Goal: Book appointment/travel/reservation

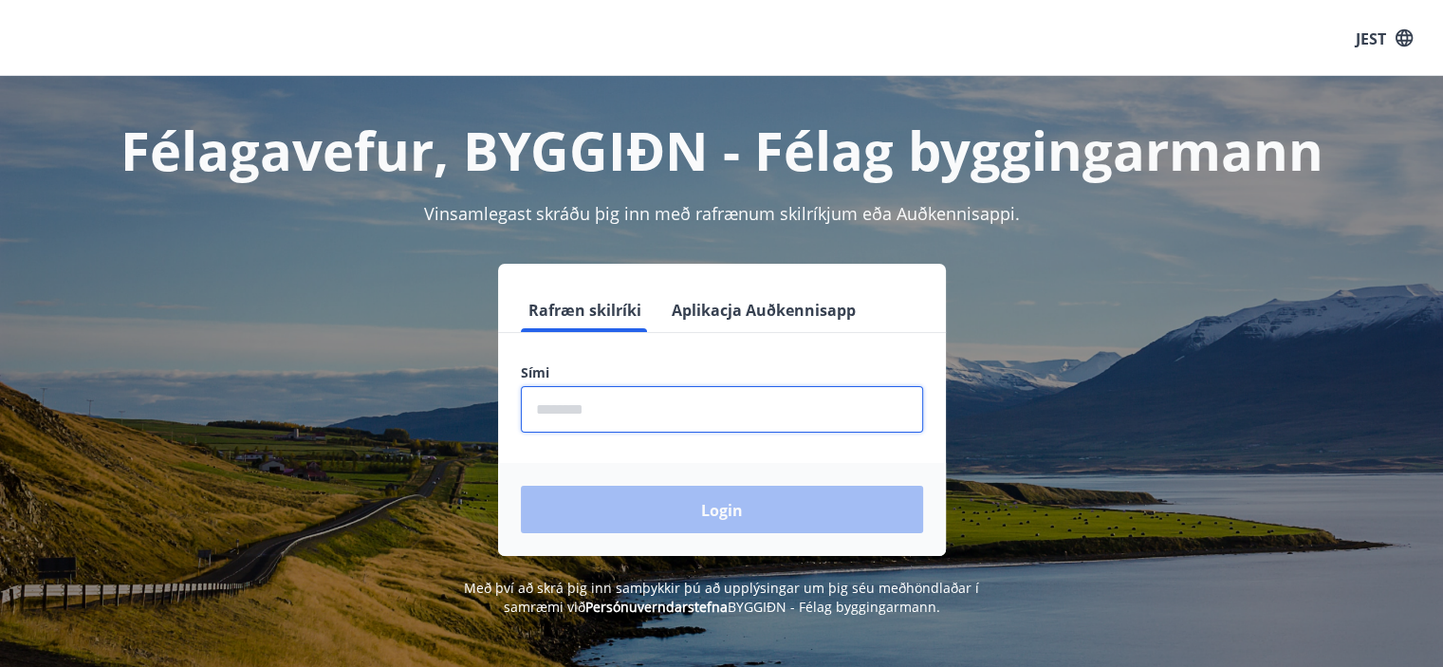
click at [777, 400] on input "phone" at bounding box center [722, 409] width 402 height 46
type input "********"
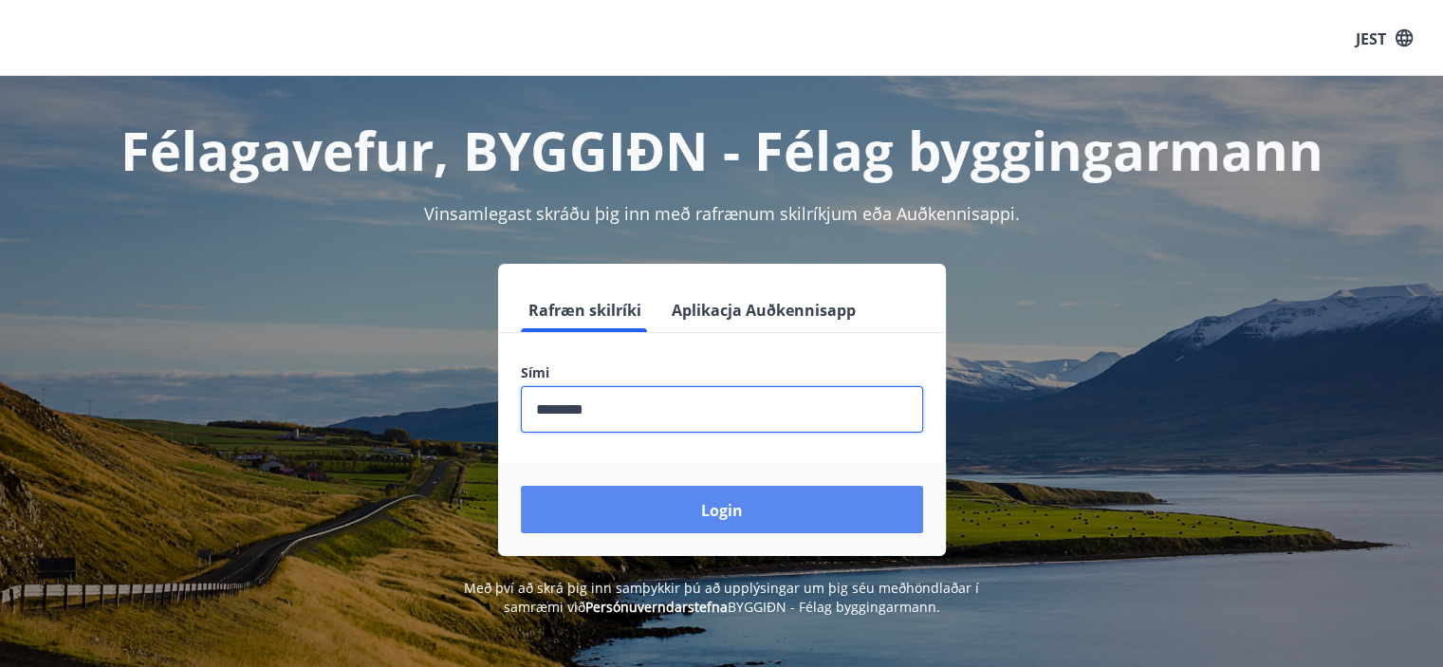
click at [728, 503] on font "Login" at bounding box center [722, 510] width 42 height 21
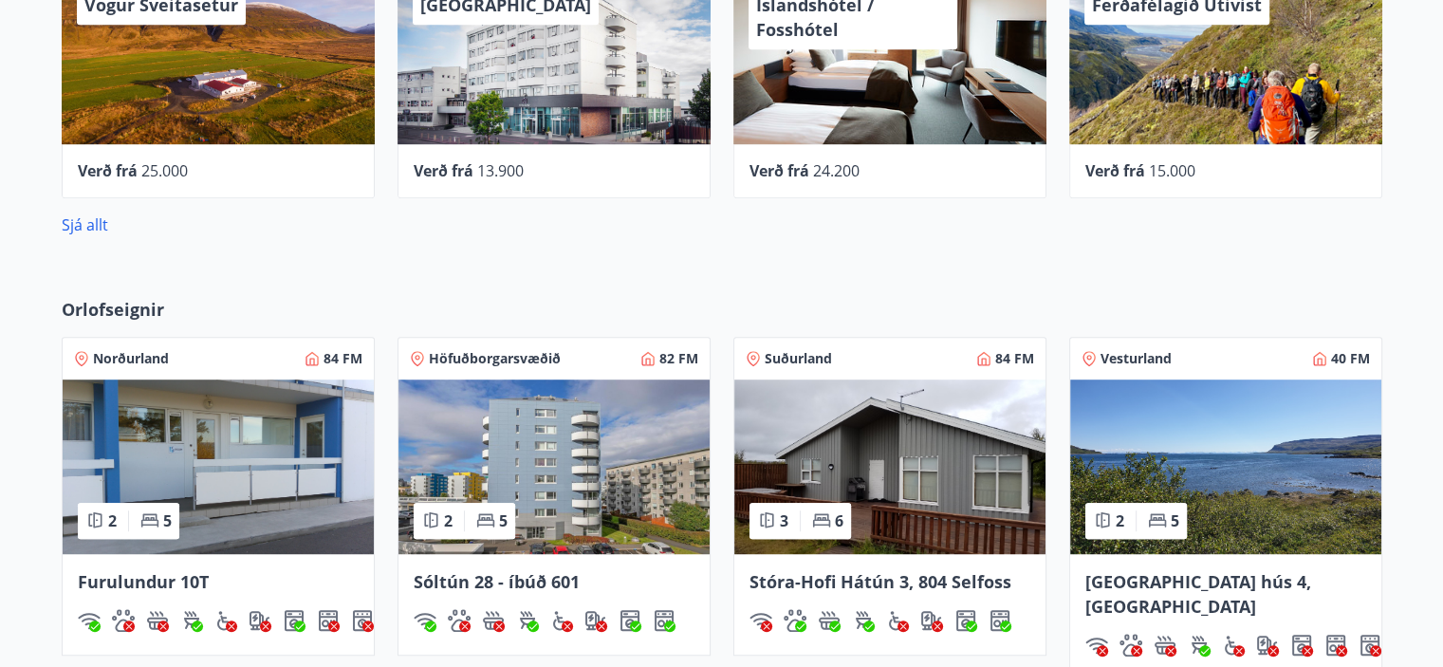
scroll to position [1138, 0]
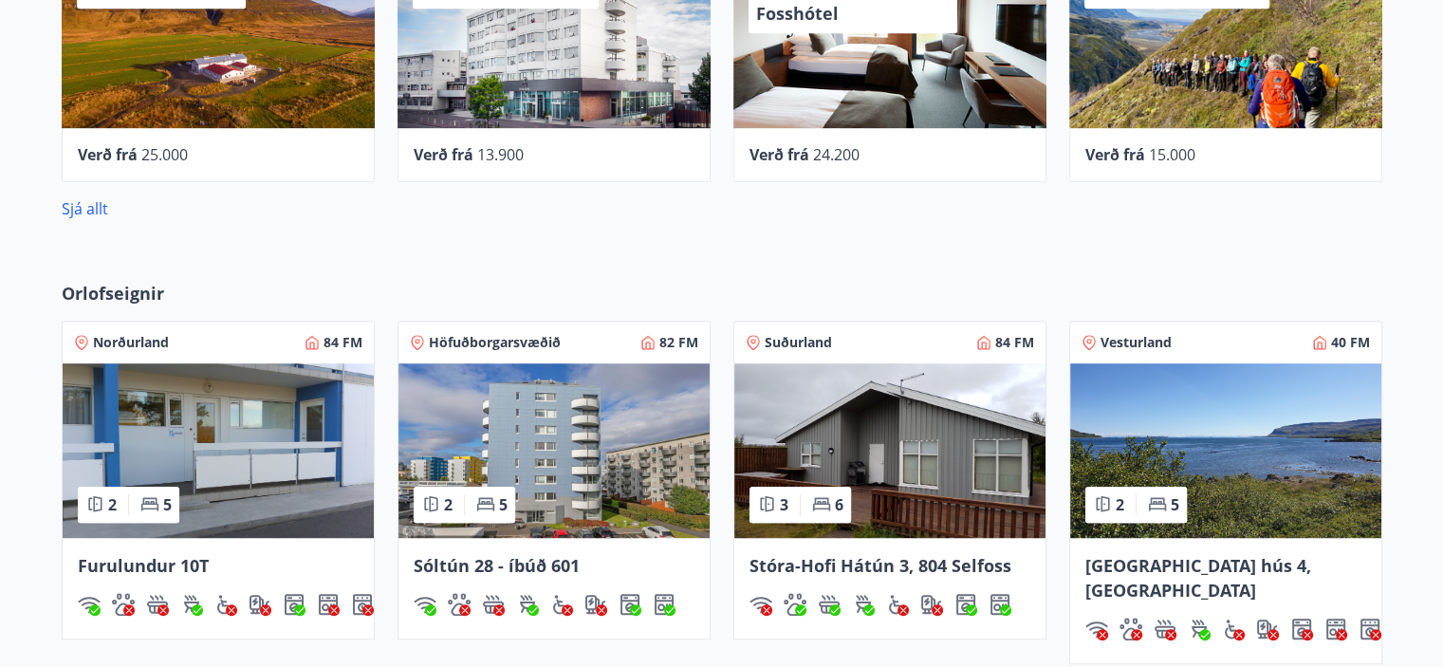
click at [923, 475] on img at bounding box center [889, 450] width 311 height 175
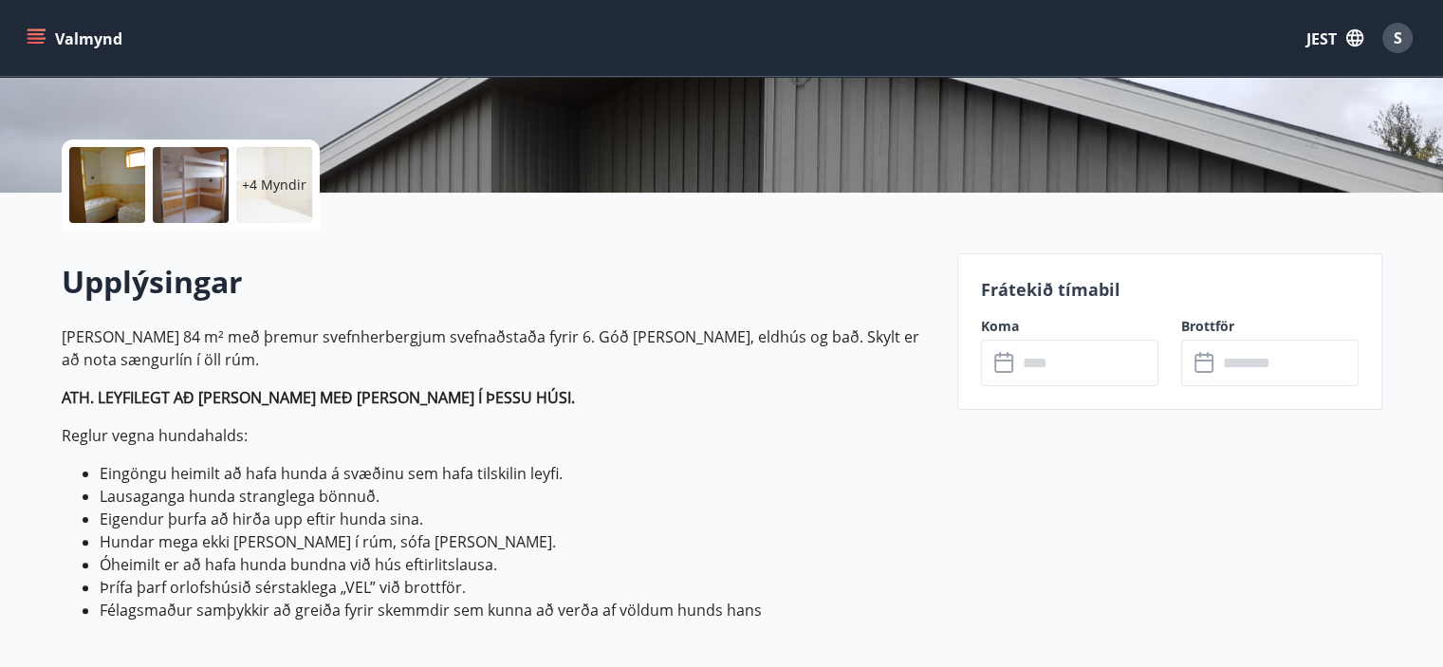
scroll to position [379, 0]
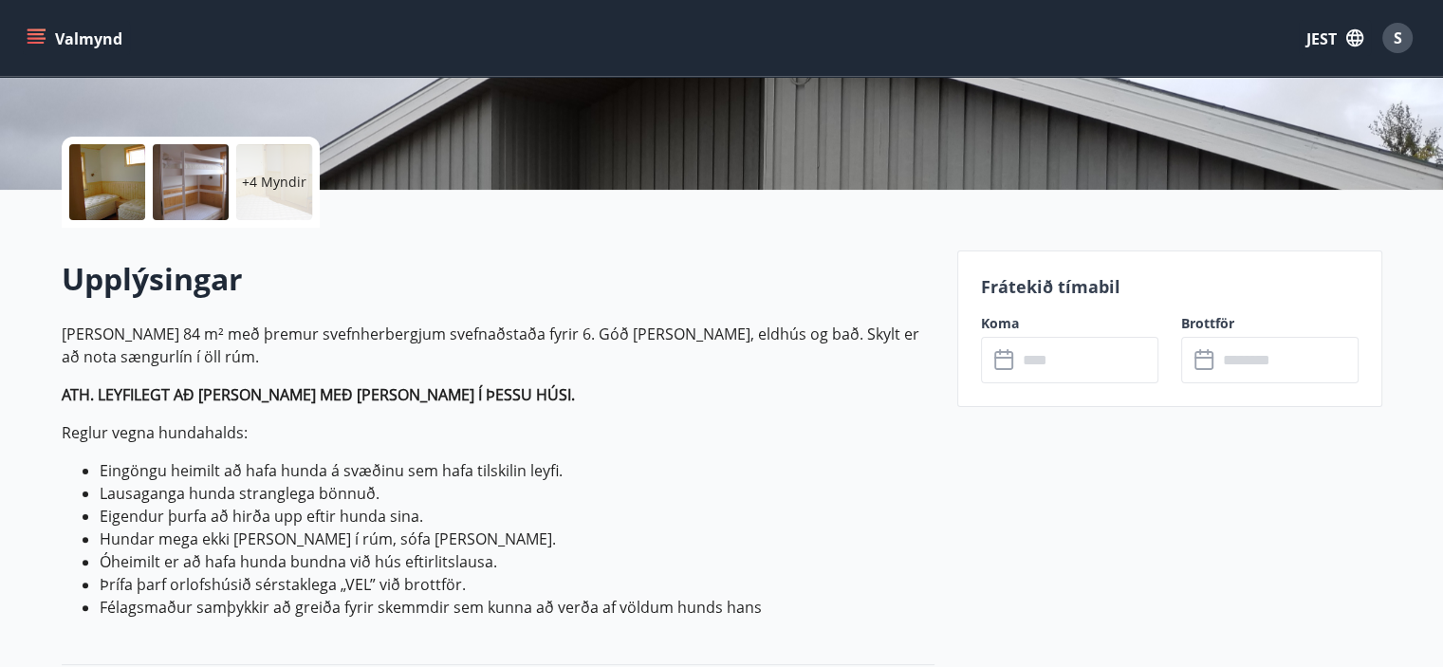
click at [1051, 352] on input "text" at bounding box center [1087, 360] width 141 height 46
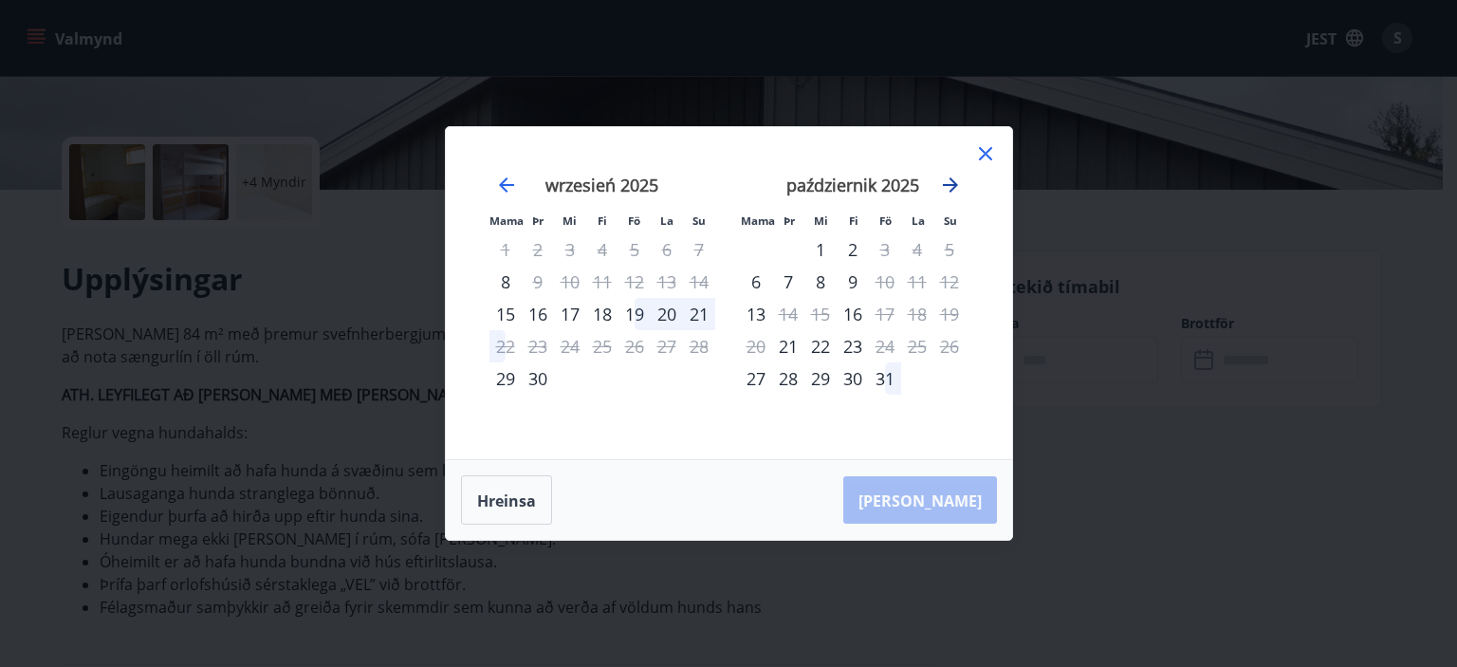
click at [953, 182] on icon "Przejdź dalej, aby przejść do następnego miesiąca." at bounding box center [950, 184] width 15 height 15
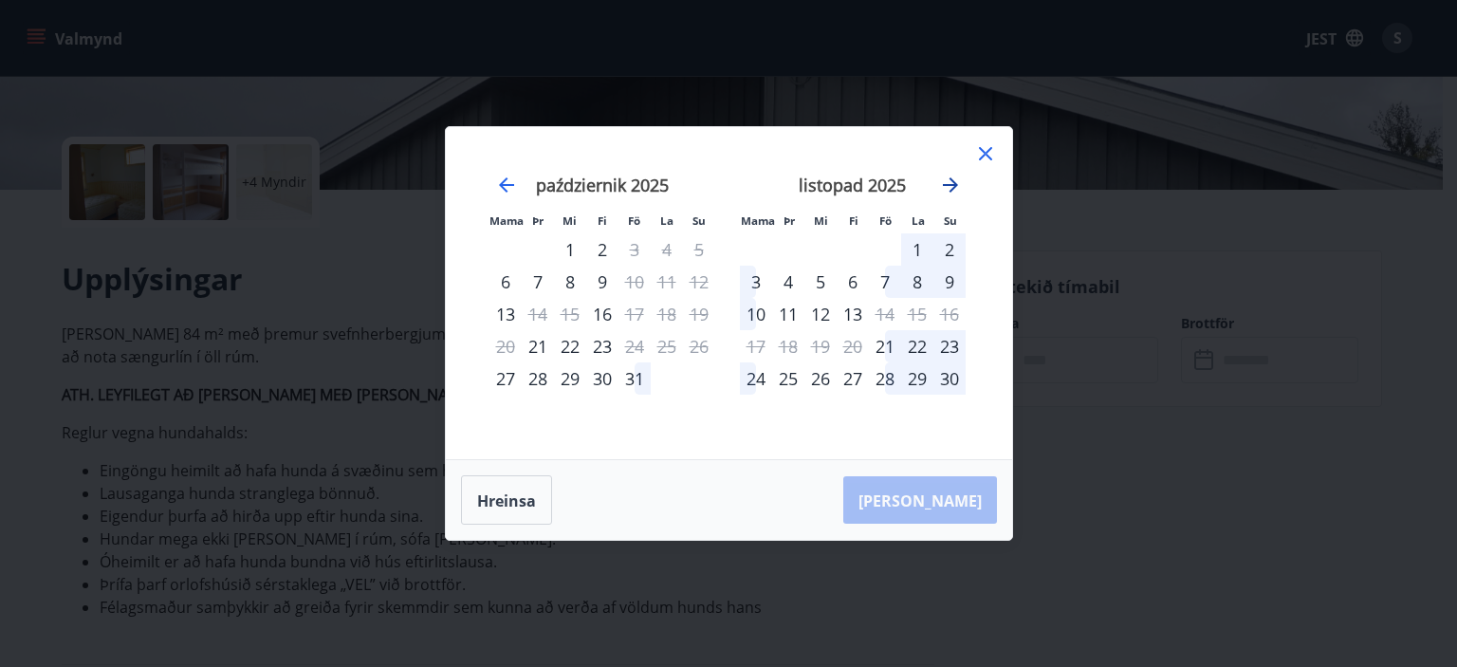
click at [953, 182] on icon "Przejdź dalej, aby przejść do następnego miesiąca." at bounding box center [950, 184] width 15 height 15
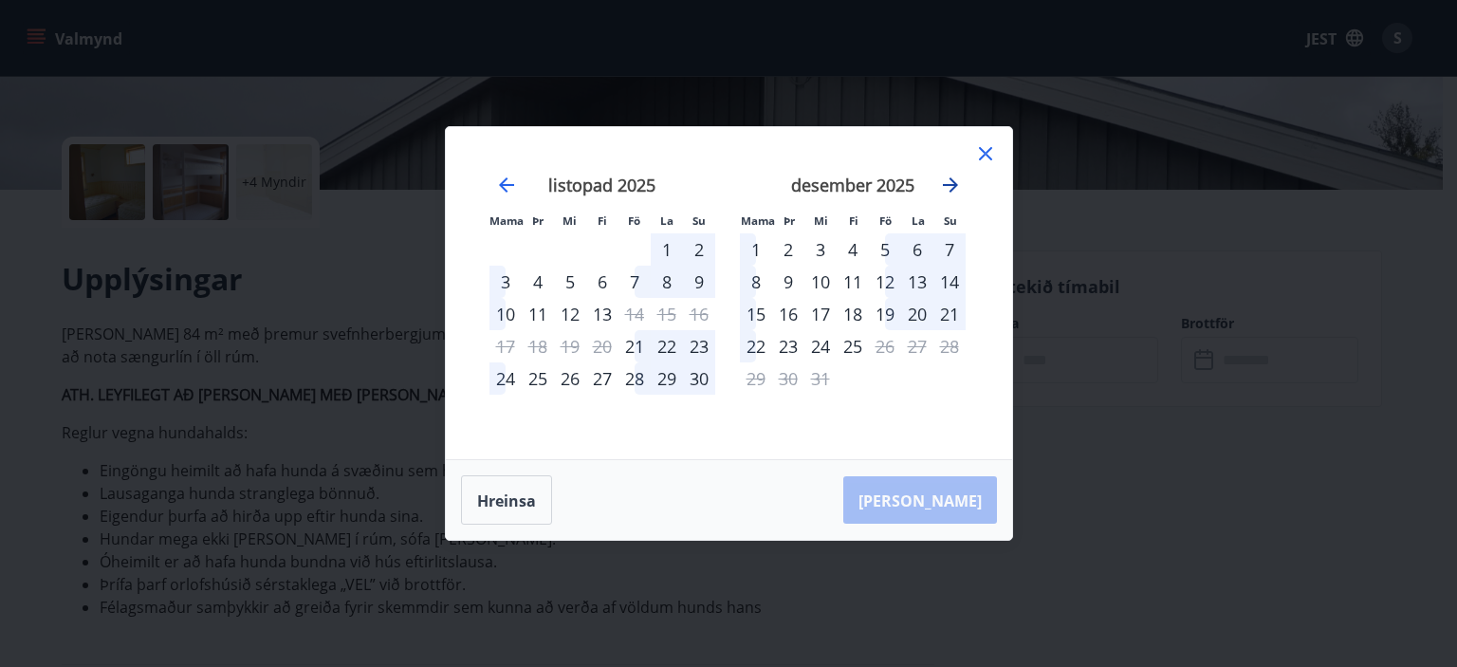
click at [955, 183] on icon "Przejdź dalej, aby przejść do następnego miesiąca." at bounding box center [950, 185] width 23 height 23
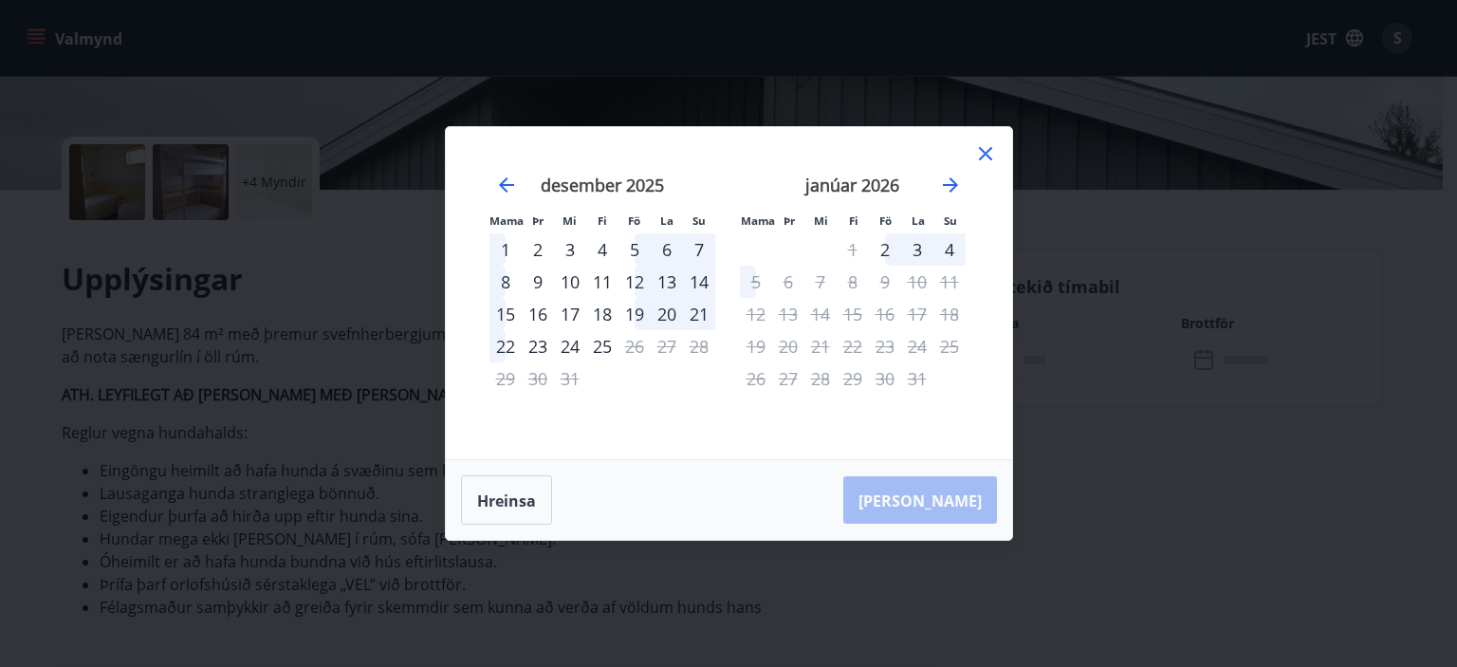
click at [974, 152] on icon at bounding box center [985, 153] width 23 height 23
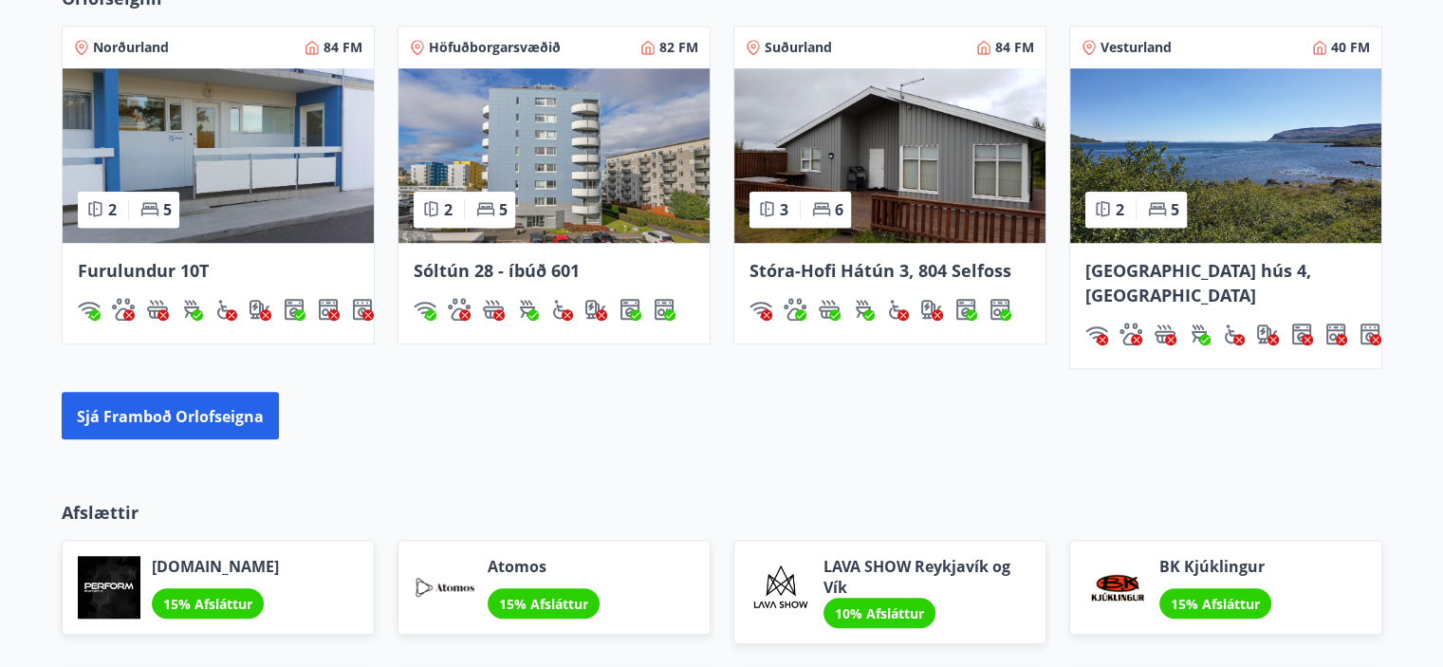
scroll to position [1435, 0]
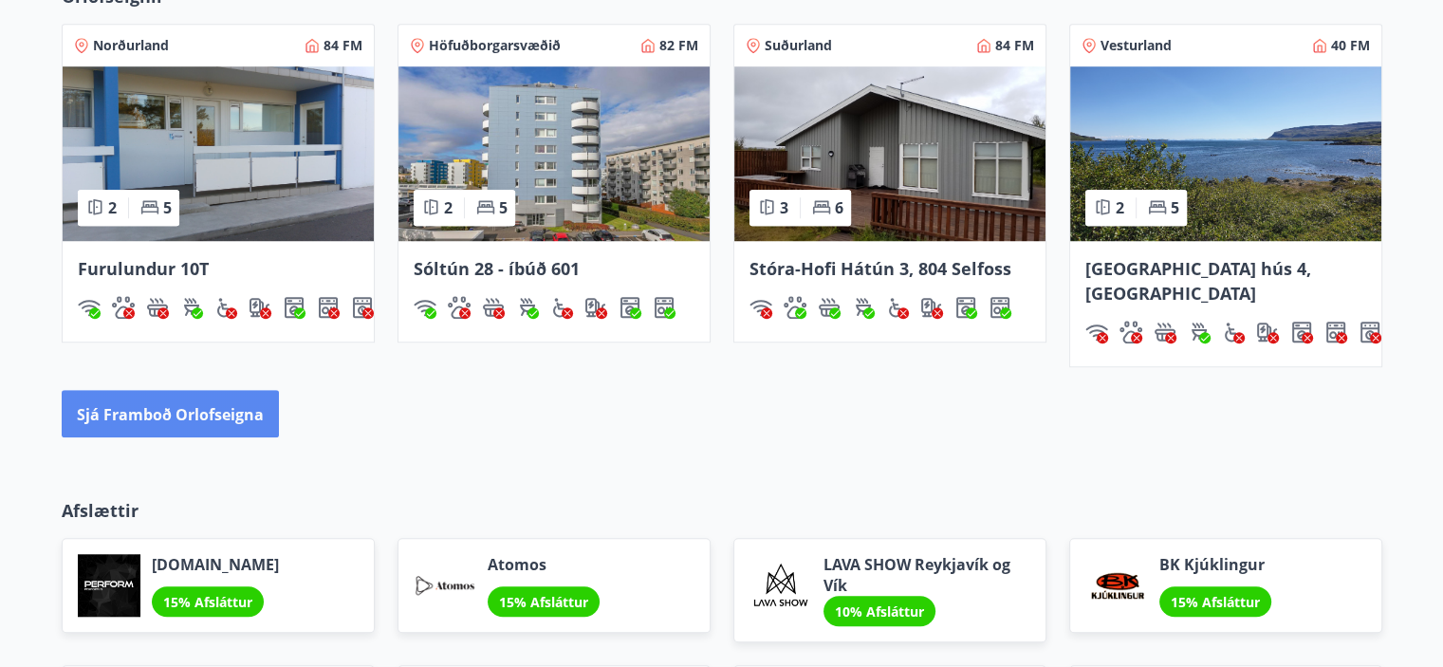
click at [228, 404] on font "Sjá framboð orlofseigna" at bounding box center [170, 414] width 187 height 21
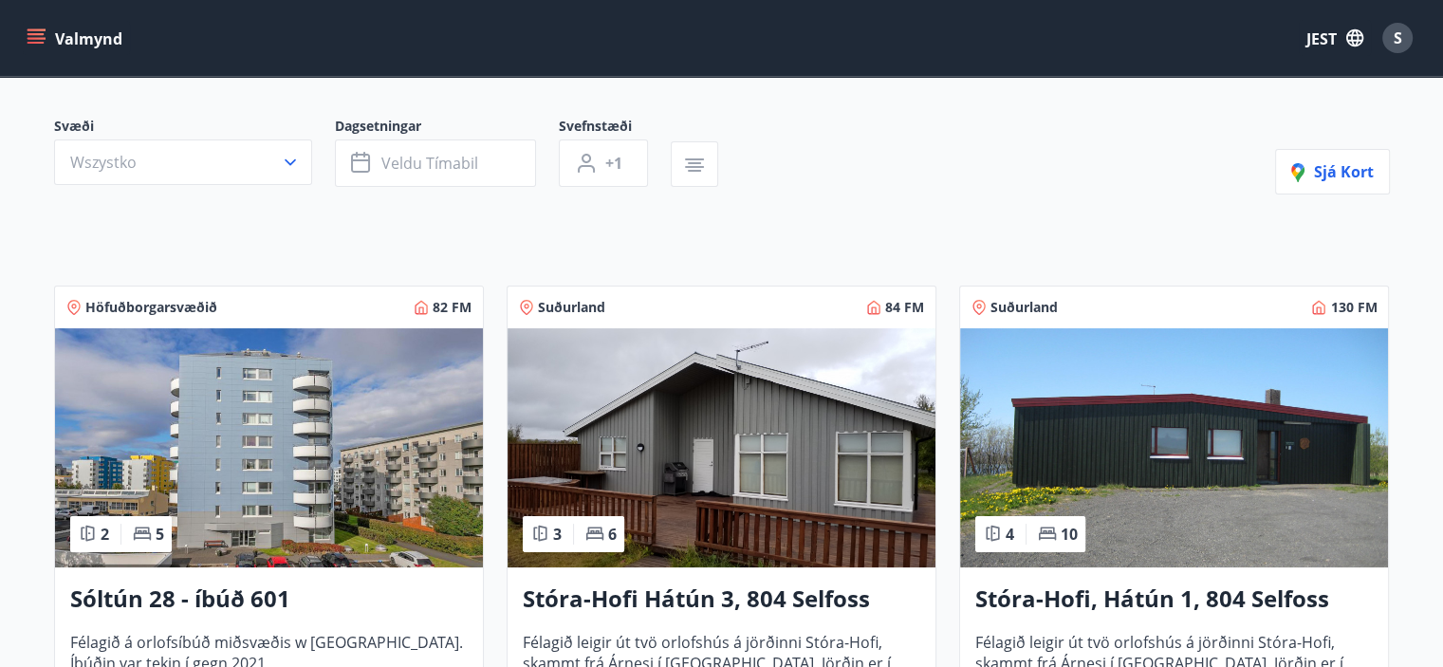
scroll to position [190, 0]
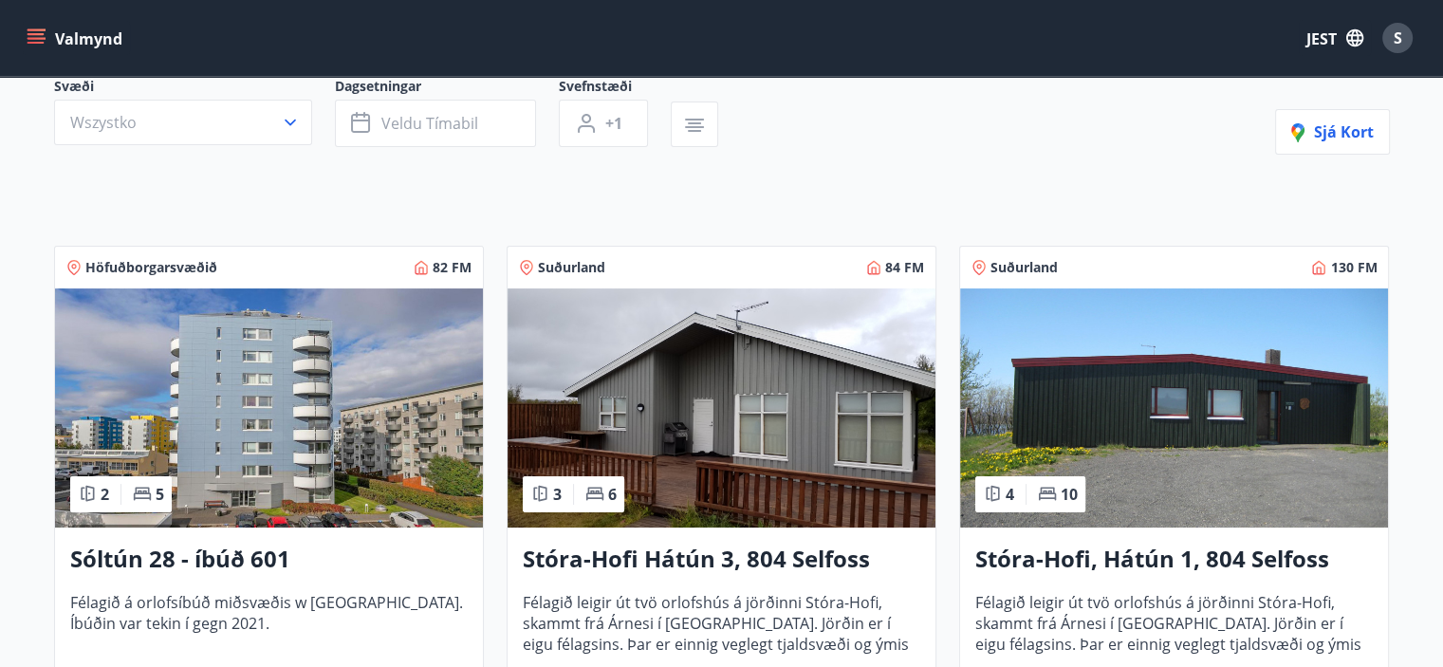
click at [1192, 375] on img at bounding box center [1174, 407] width 428 height 239
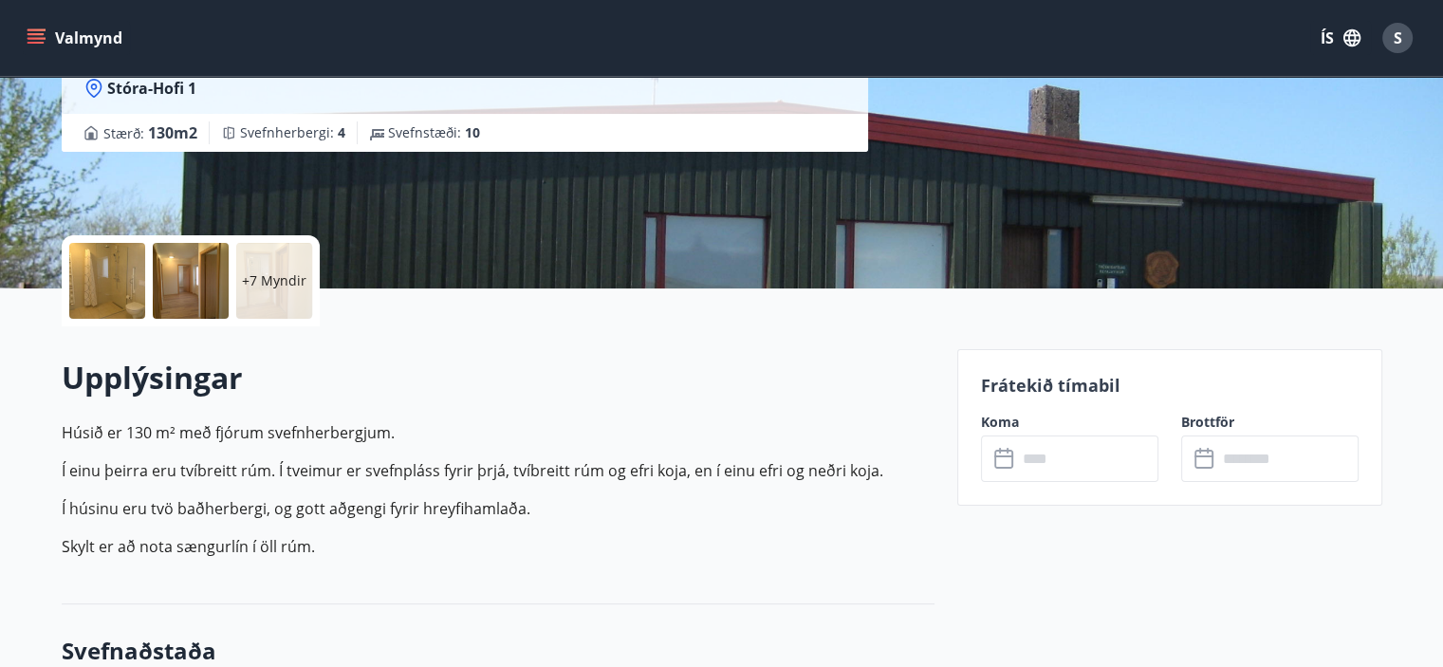
scroll to position [285, 0]
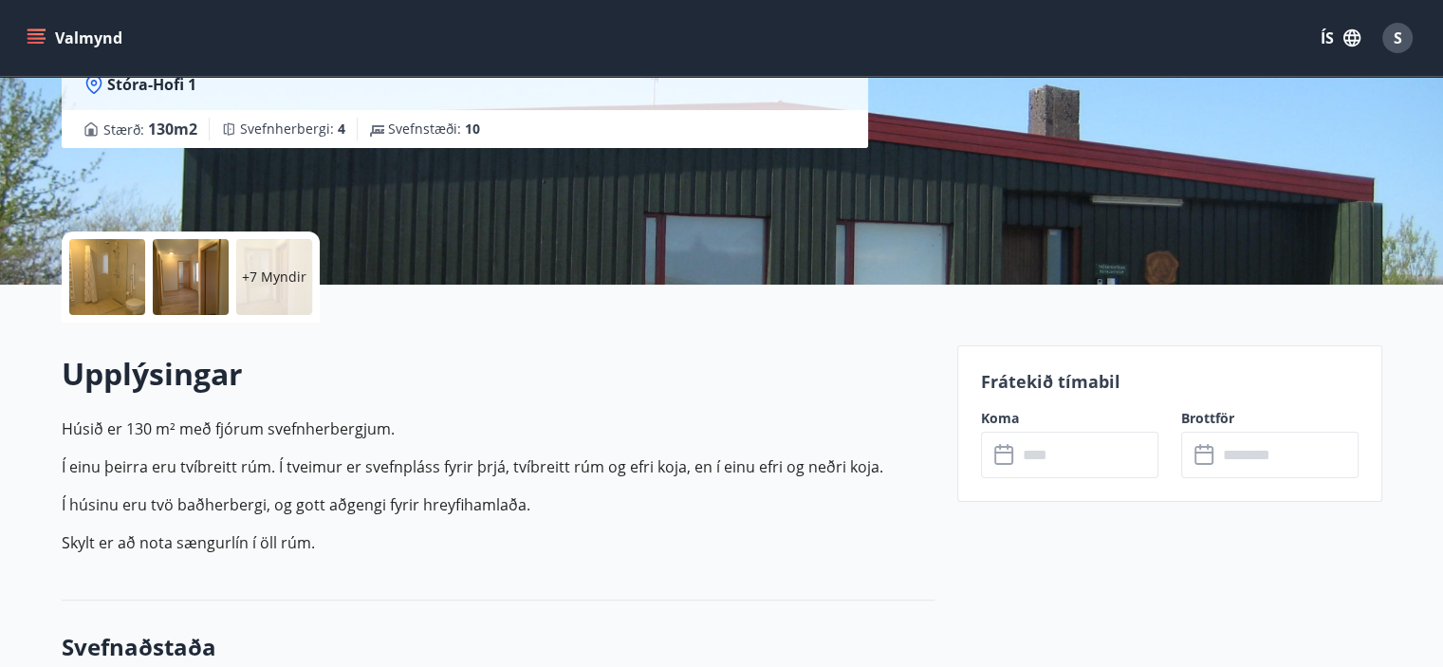
click at [1082, 444] on input "text" at bounding box center [1087, 455] width 141 height 46
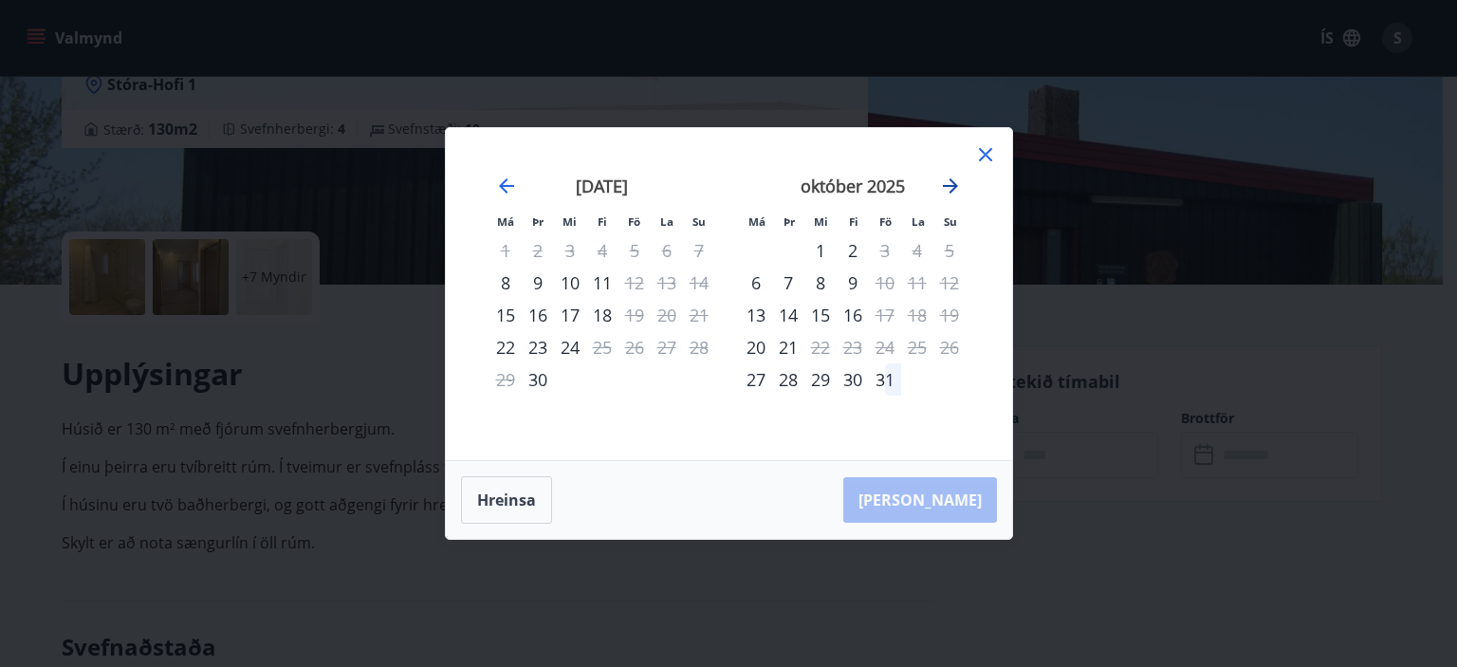
click at [944, 196] on icon "Move forward to switch to the next month." at bounding box center [950, 186] width 23 height 23
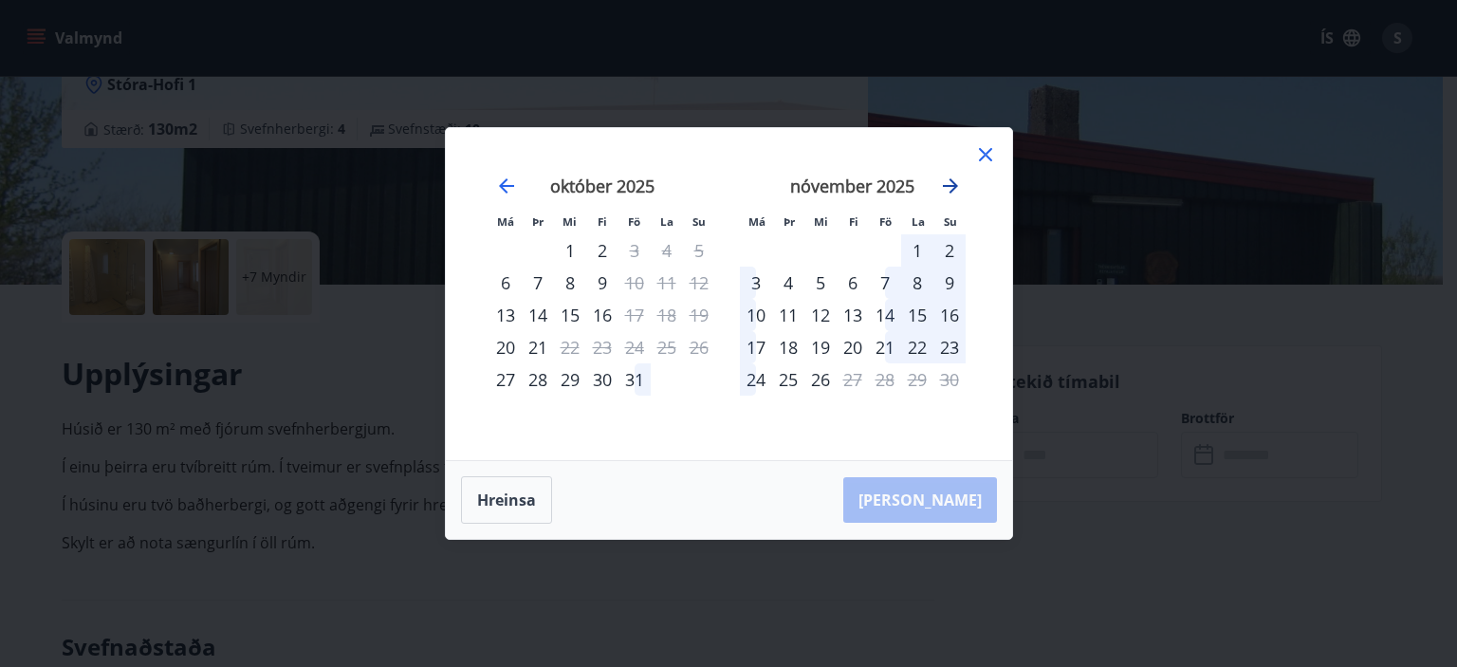
click at [949, 195] on icon "Move forward to switch to the next month." at bounding box center [950, 186] width 23 height 23
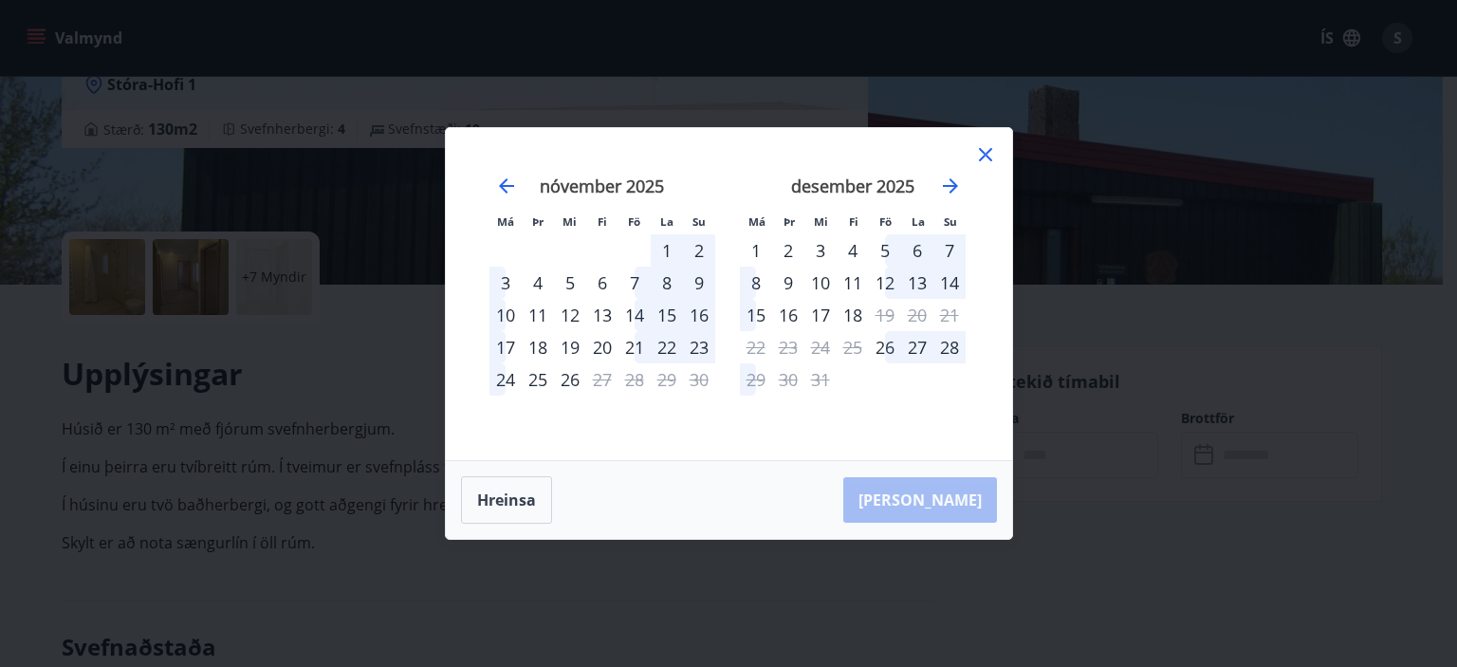
click at [989, 155] on icon at bounding box center [985, 154] width 23 height 23
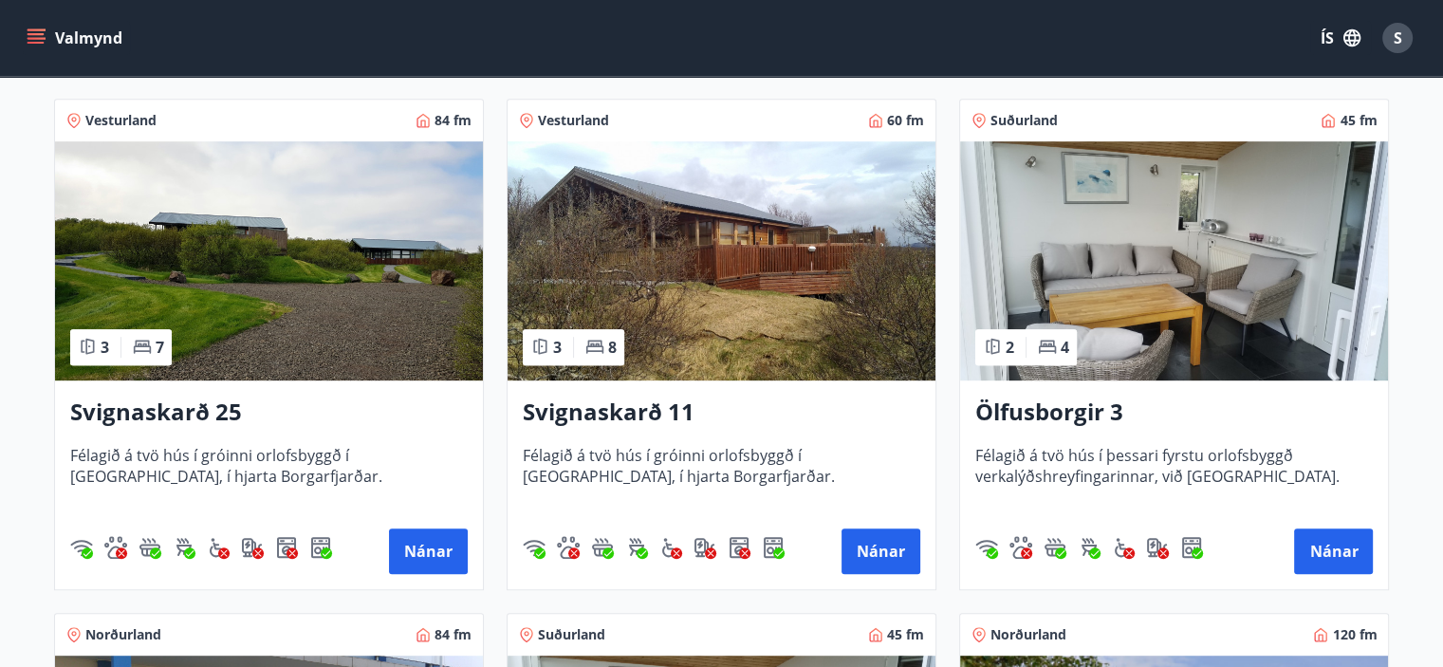
scroll to position [854, 0]
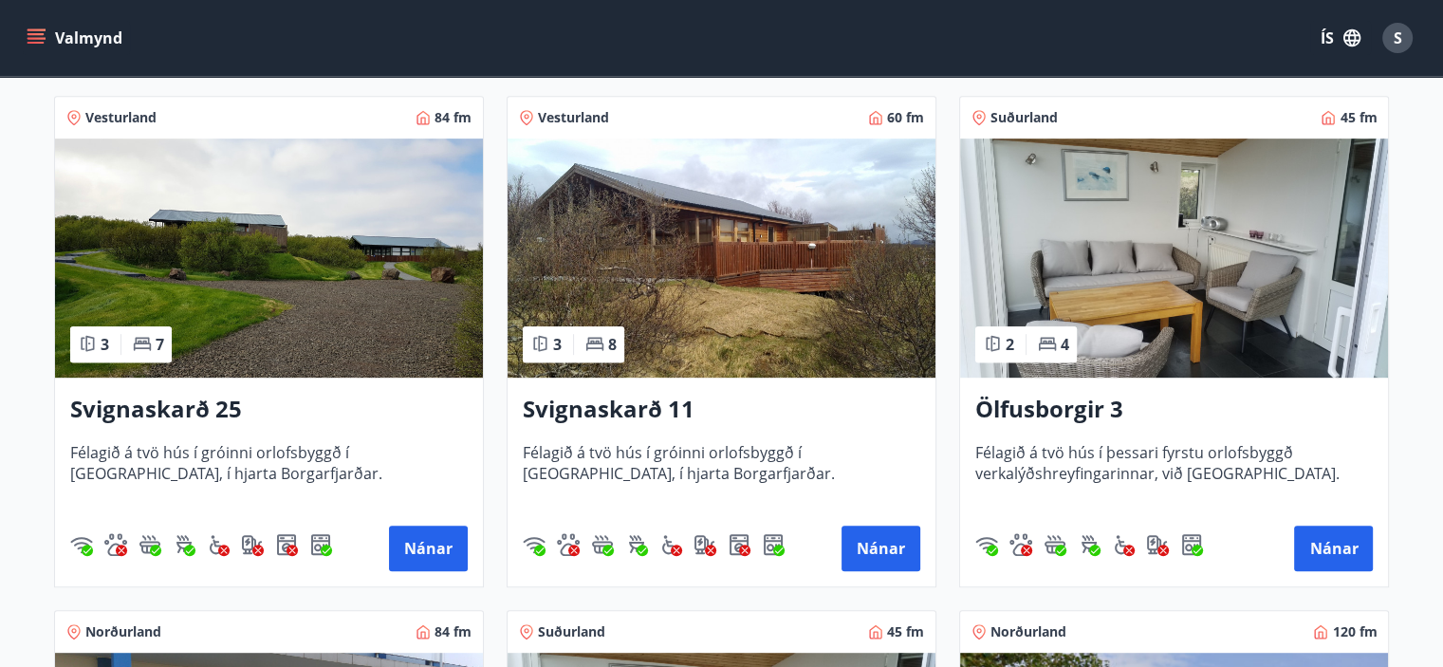
click at [732, 272] on img at bounding box center [722, 258] width 428 height 239
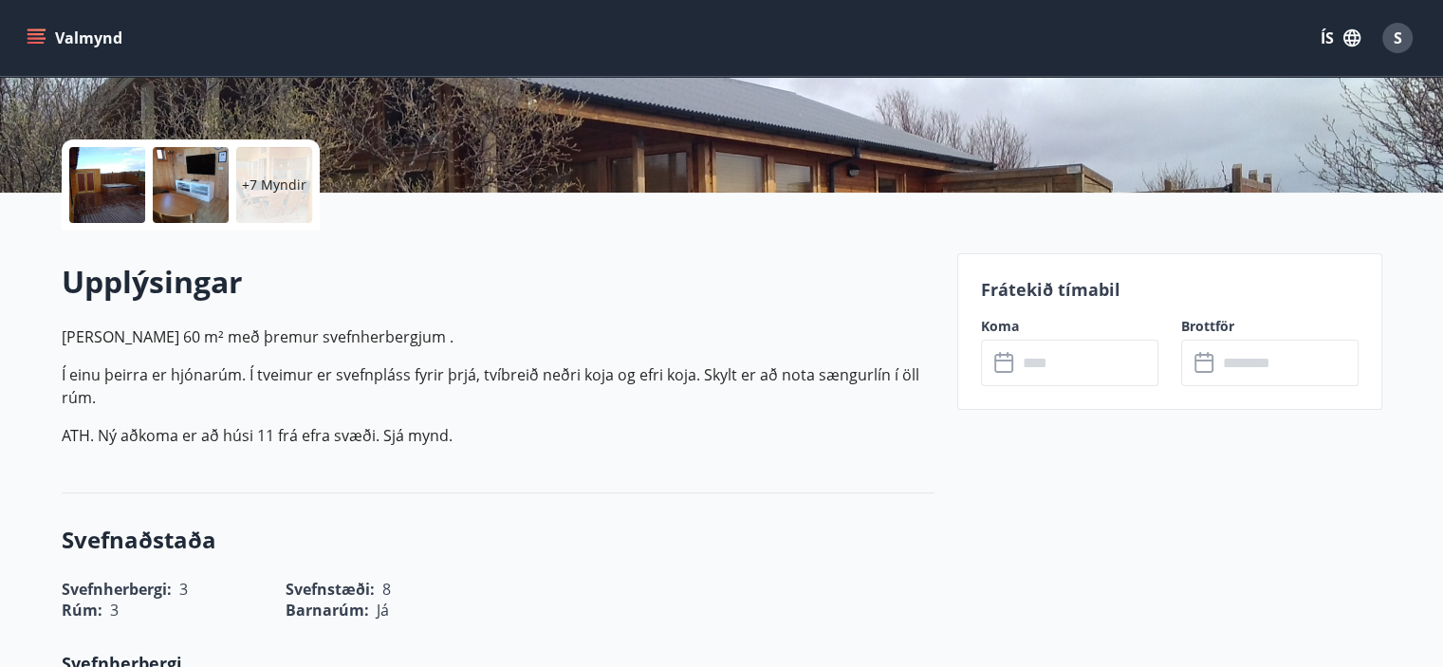
scroll to position [379, 0]
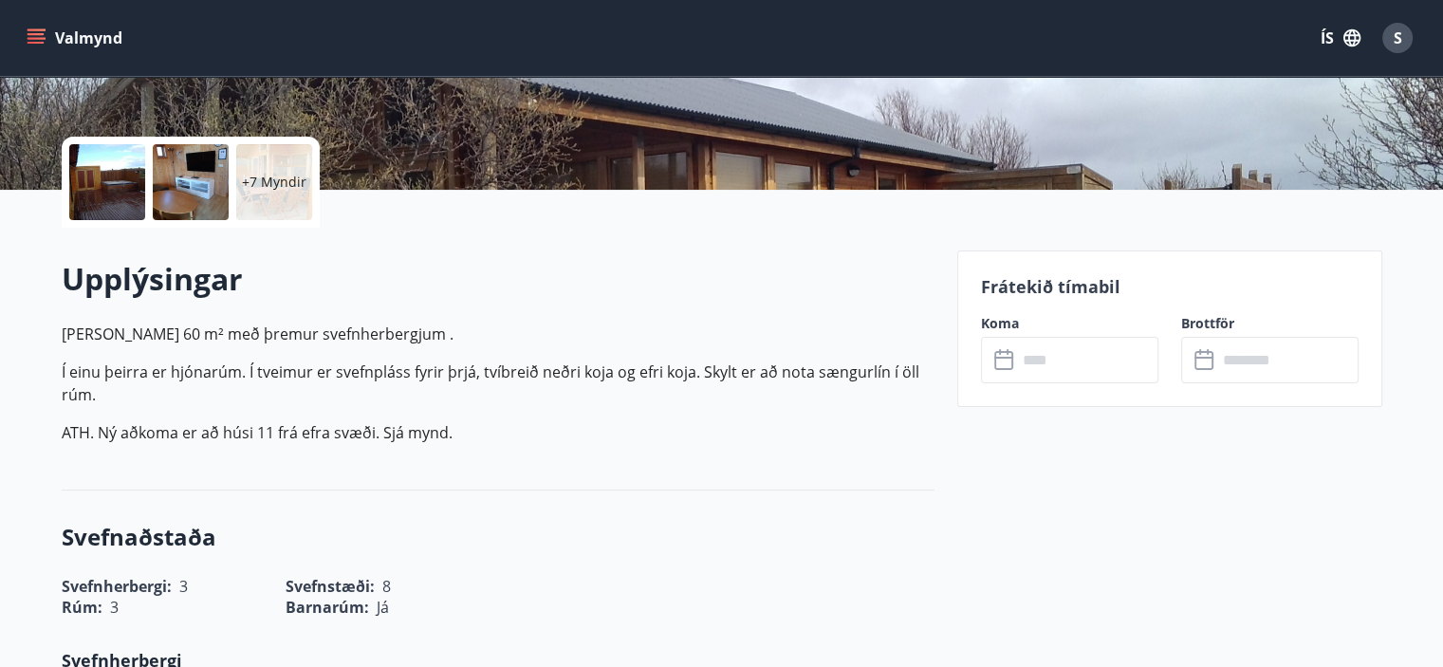
click at [1010, 355] on icon at bounding box center [1003, 360] width 19 height 19
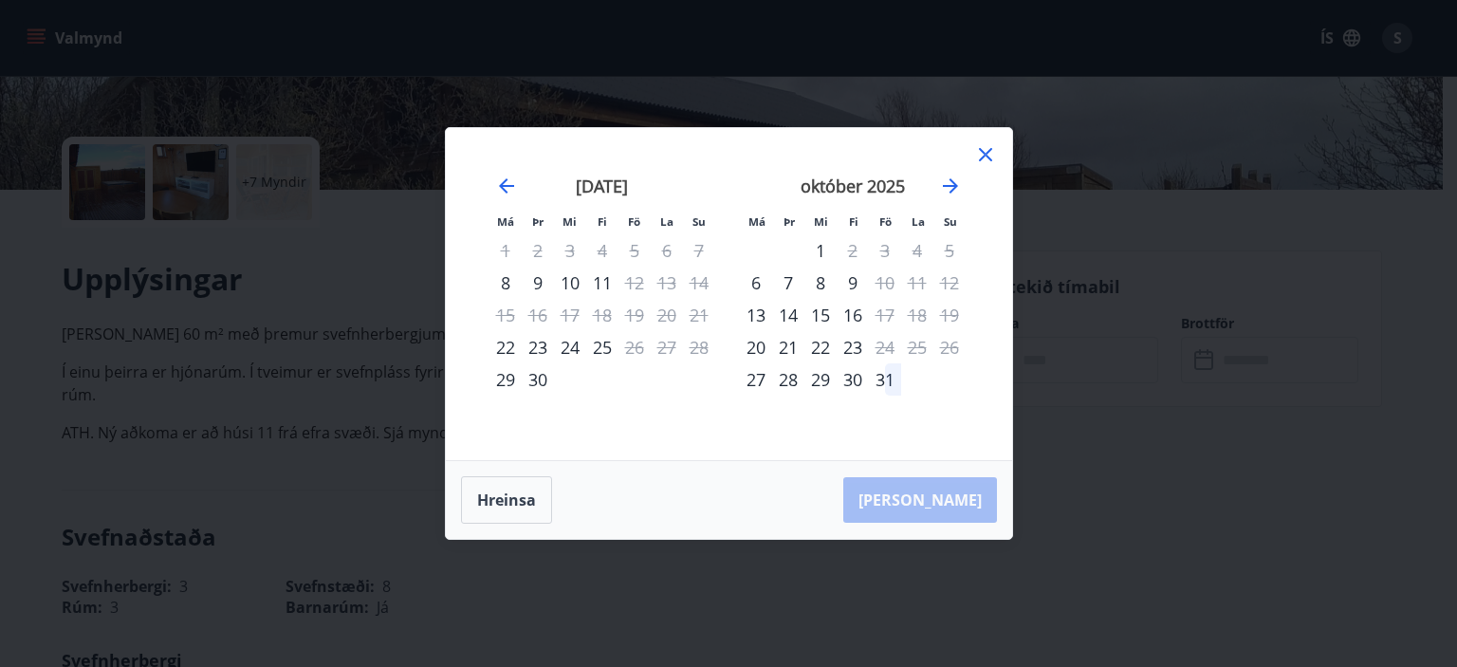
click at [962, 191] on div "október 2025" at bounding box center [853, 192] width 226 height 83
click at [953, 183] on icon "Move forward to switch to the next month." at bounding box center [950, 185] width 15 height 15
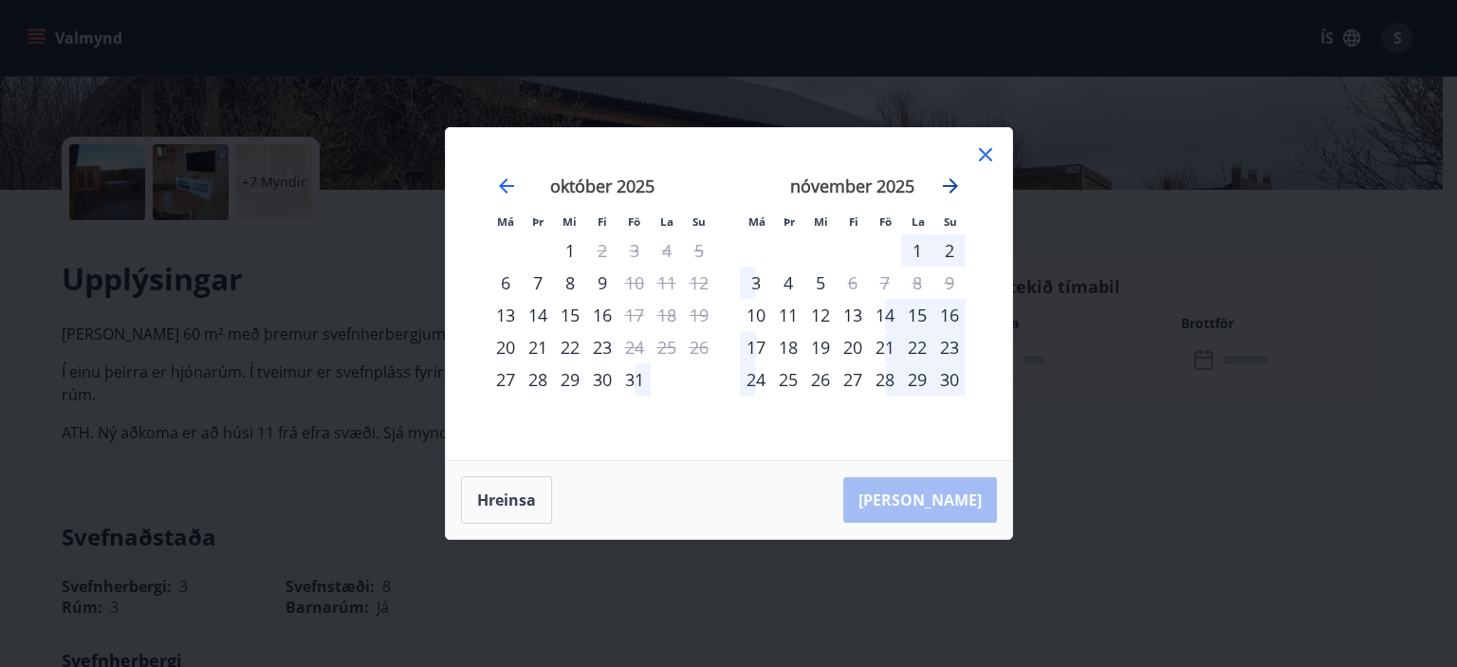
click at [953, 183] on icon "Move forward to switch to the next month." at bounding box center [950, 185] width 15 height 15
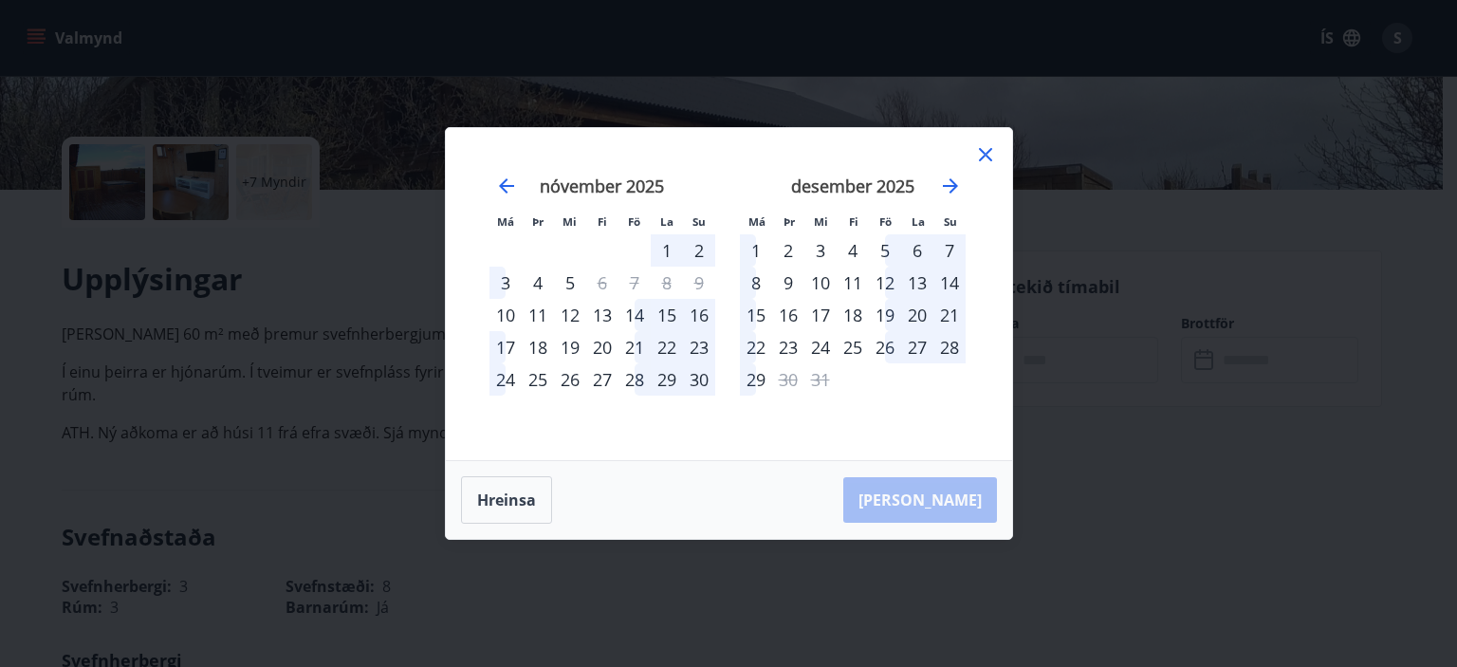
click at [988, 157] on icon at bounding box center [985, 154] width 13 height 13
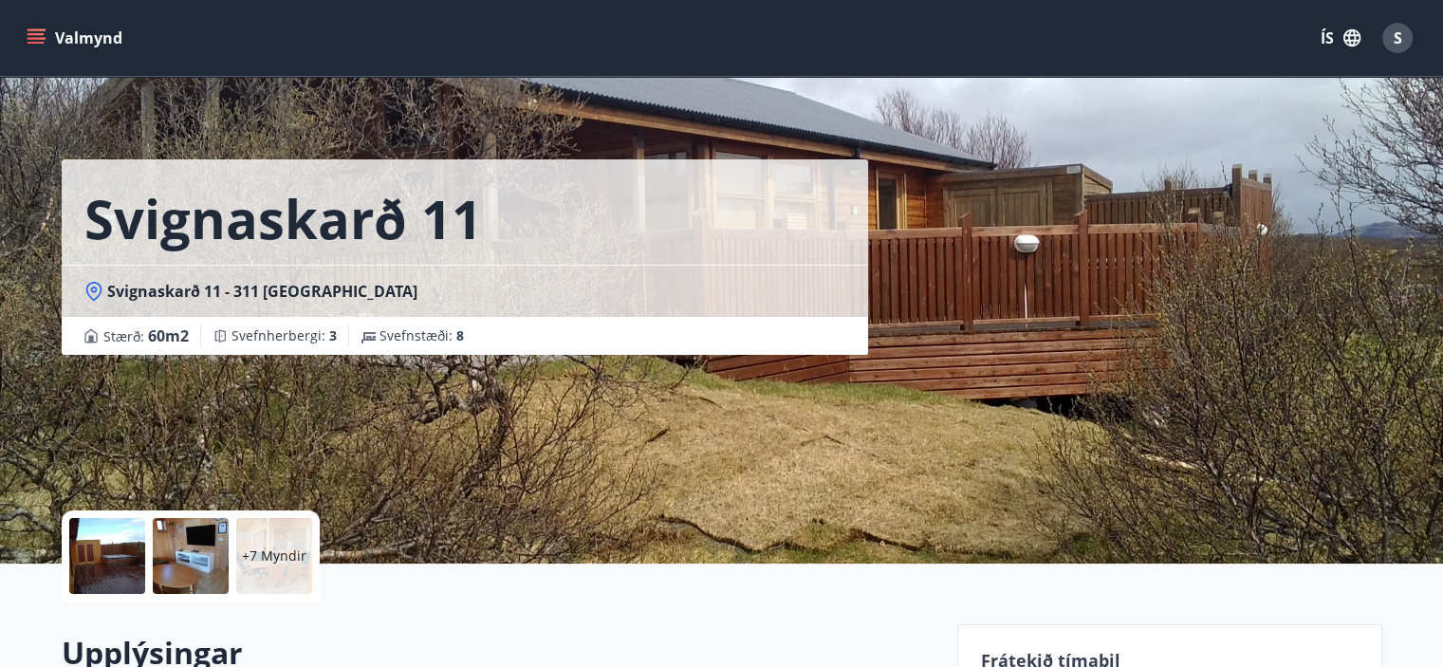
scroll to position [0, 0]
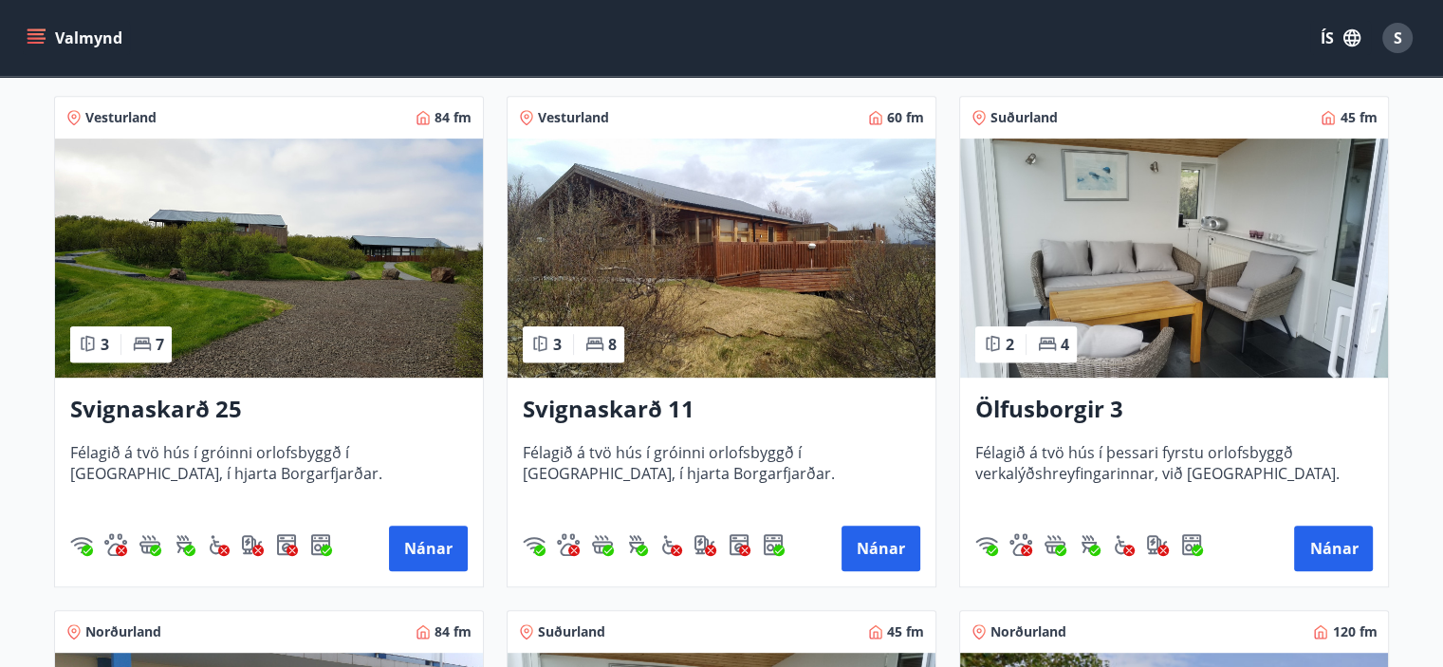
click at [346, 280] on img at bounding box center [269, 258] width 428 height 239
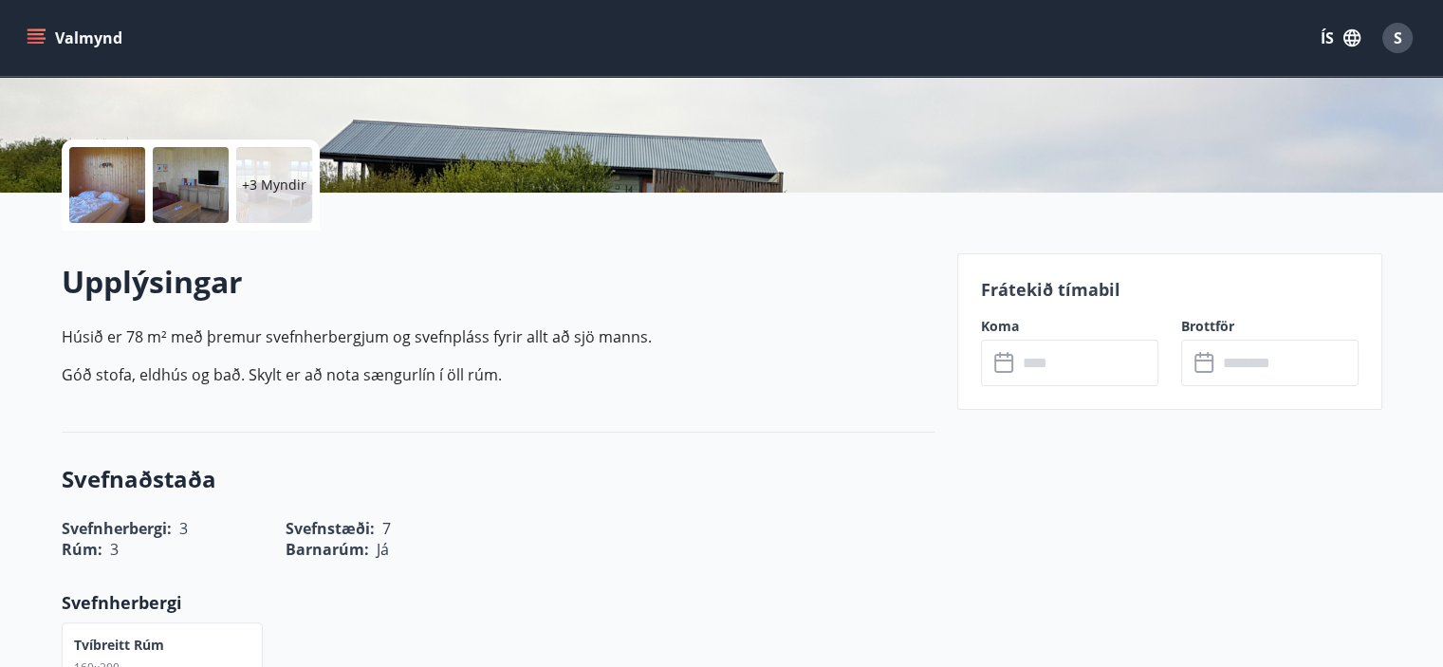
scroll to position [379, 0]
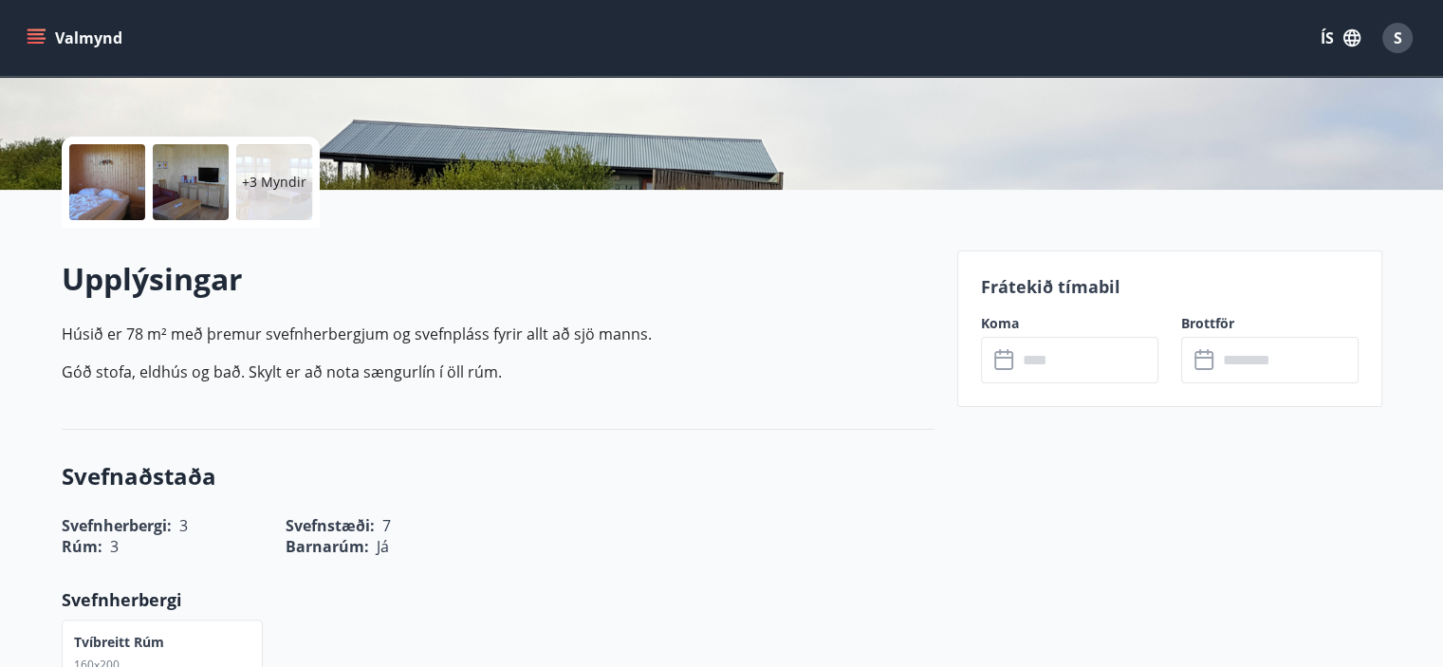
click at [1009, 359] on icon at bounding box center [1005, 360] width 23 height 23
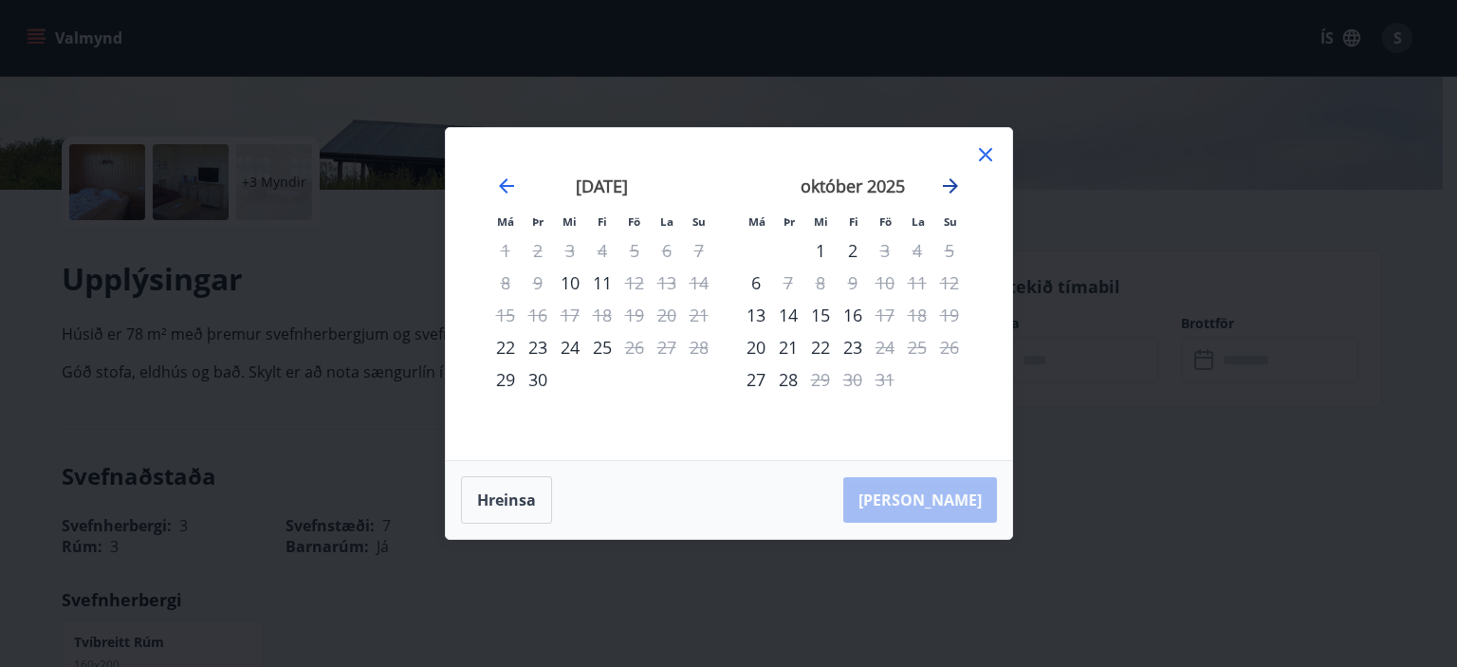
click at [943, 193] on icon "Move forward to switch to the next month." at bounding box center [950, 186] width 23 height 23
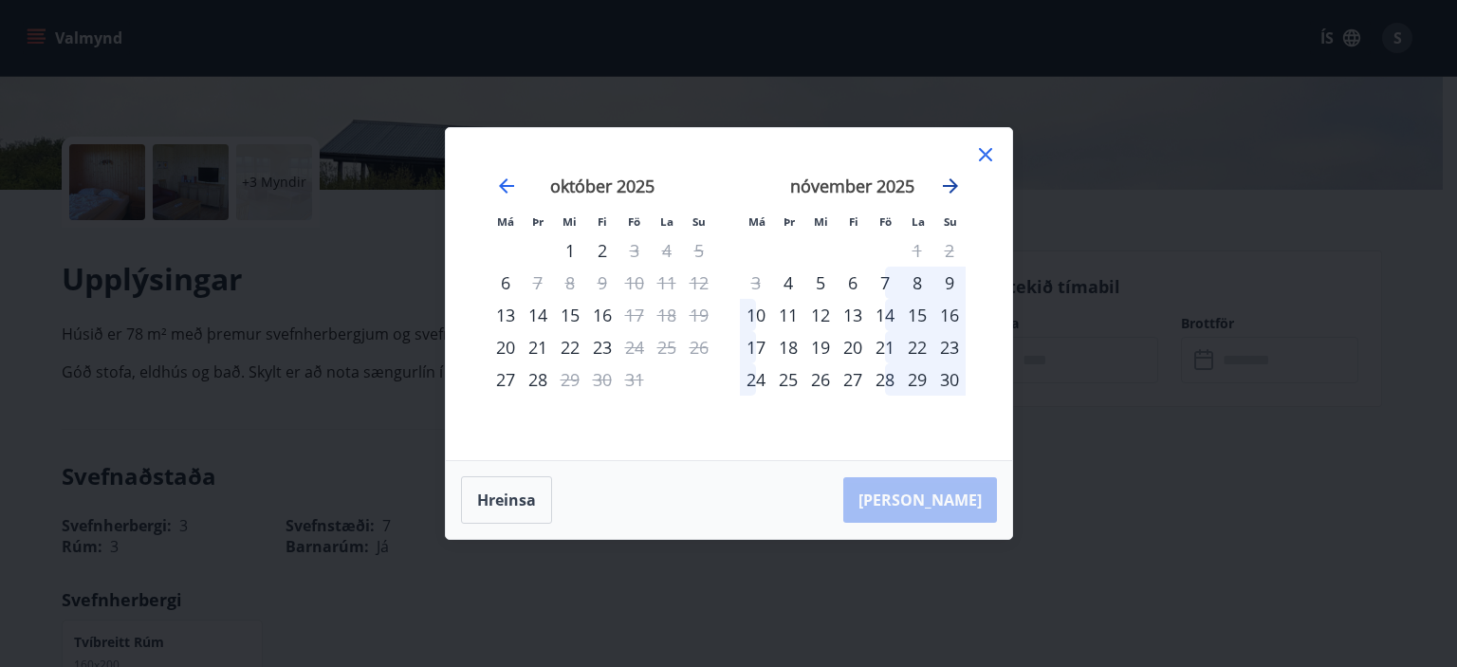
click at [943, 193] on icon "Move forward to switch to the next month." at bounding box center [950, 186] width 23 height 23
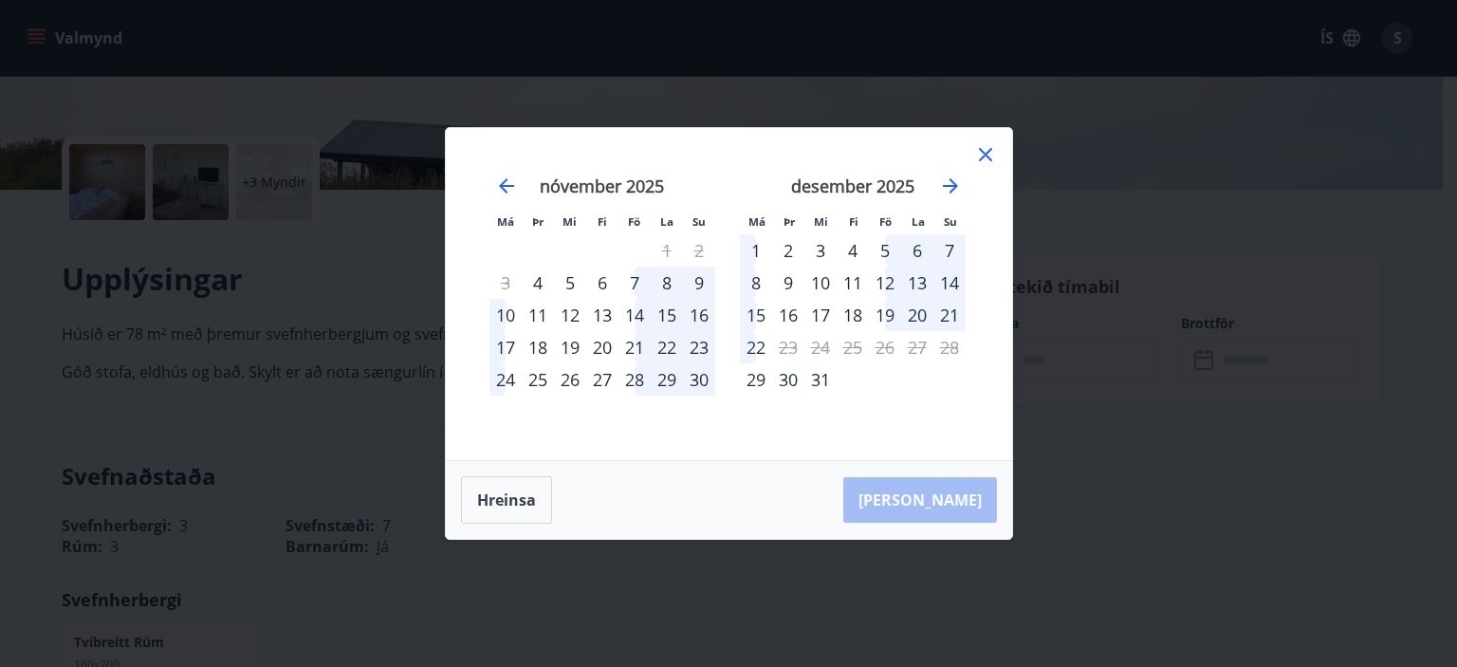
click at [988, 152] on icon at bounding box center [985, 154] width 13 height 13
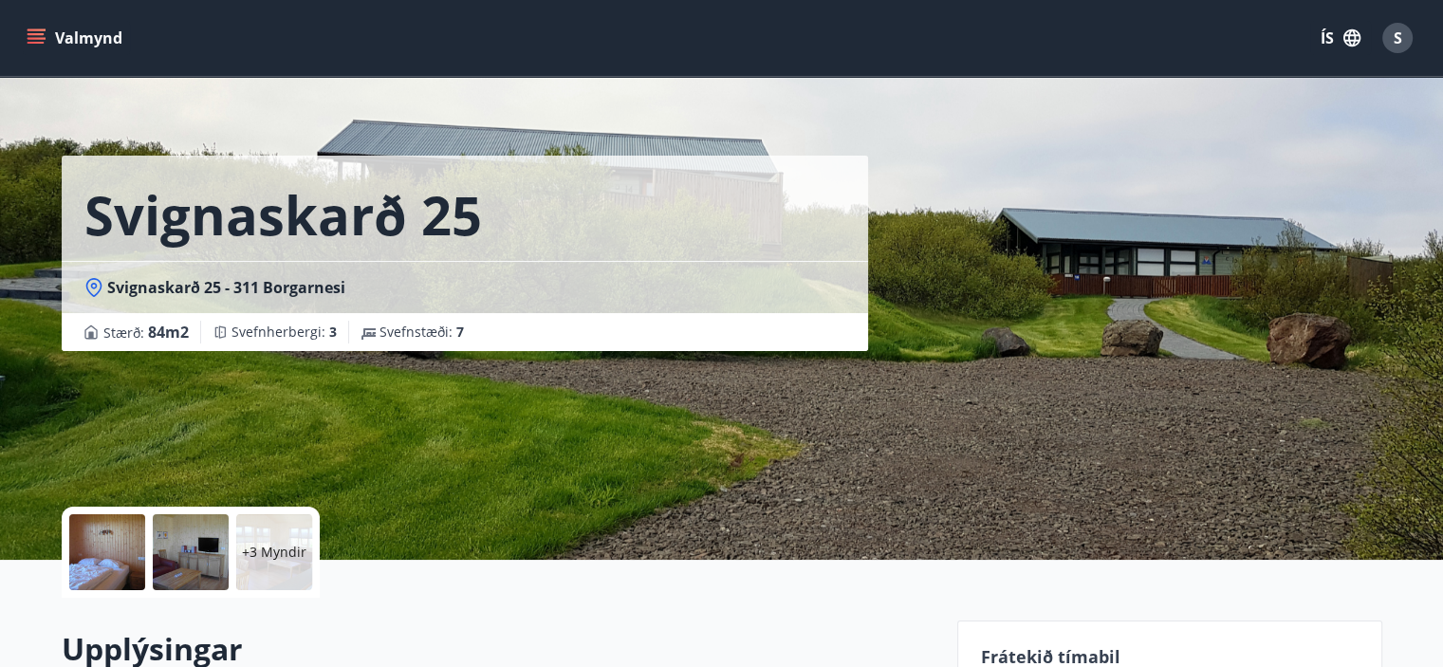
scroll to position [0, 0]
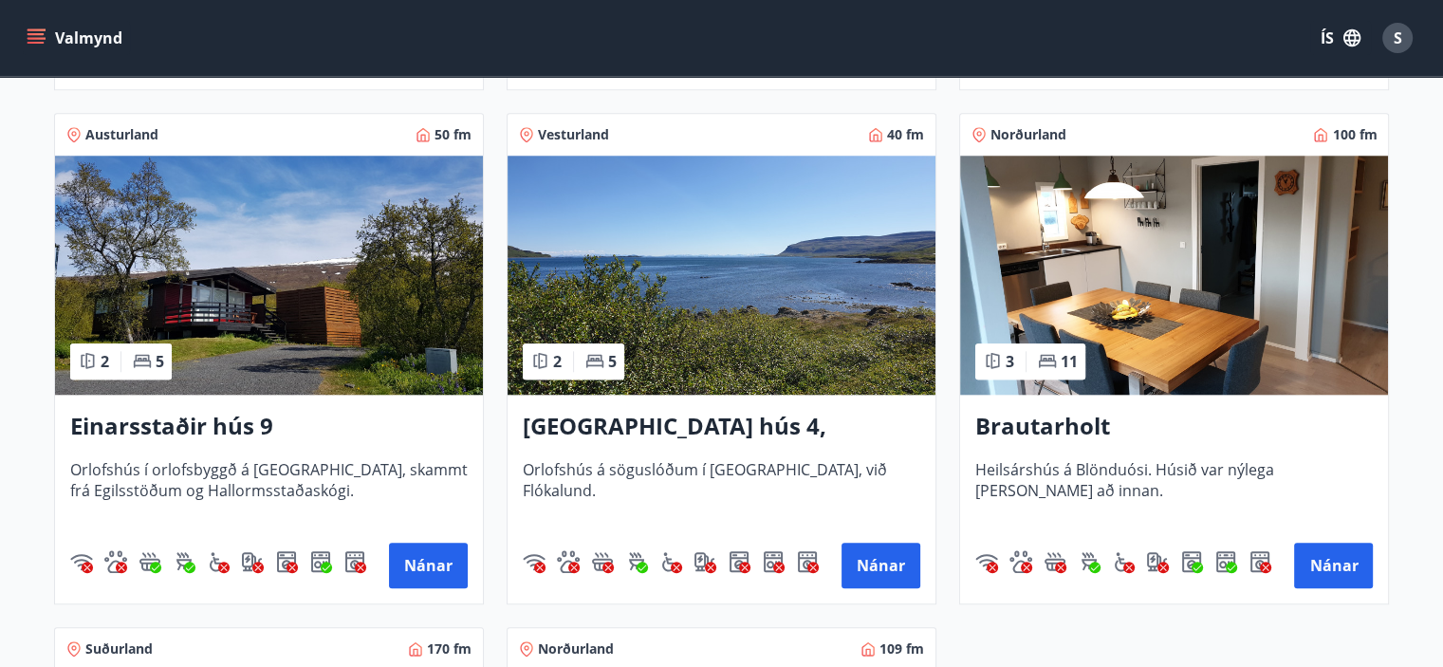
scroll to position [1897, 0]
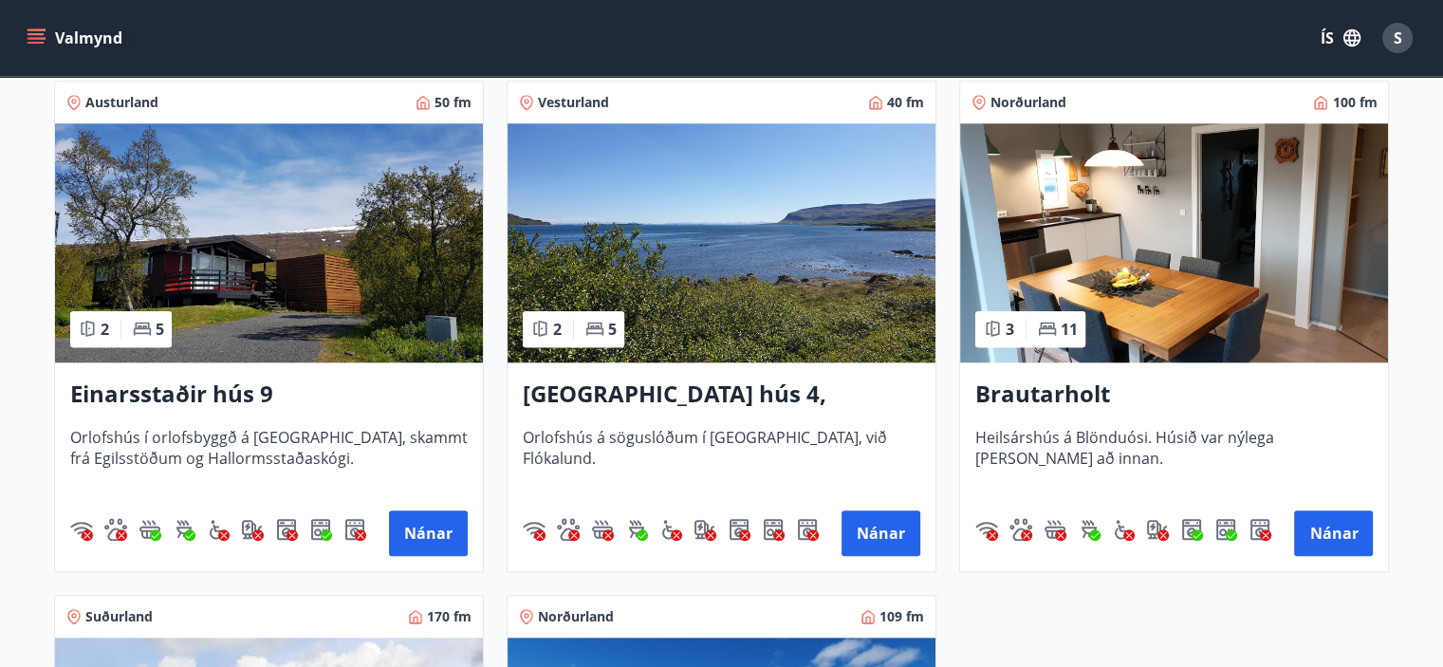
click at [232, 273] on img at bounding box center [269, 242] width 428 height 239
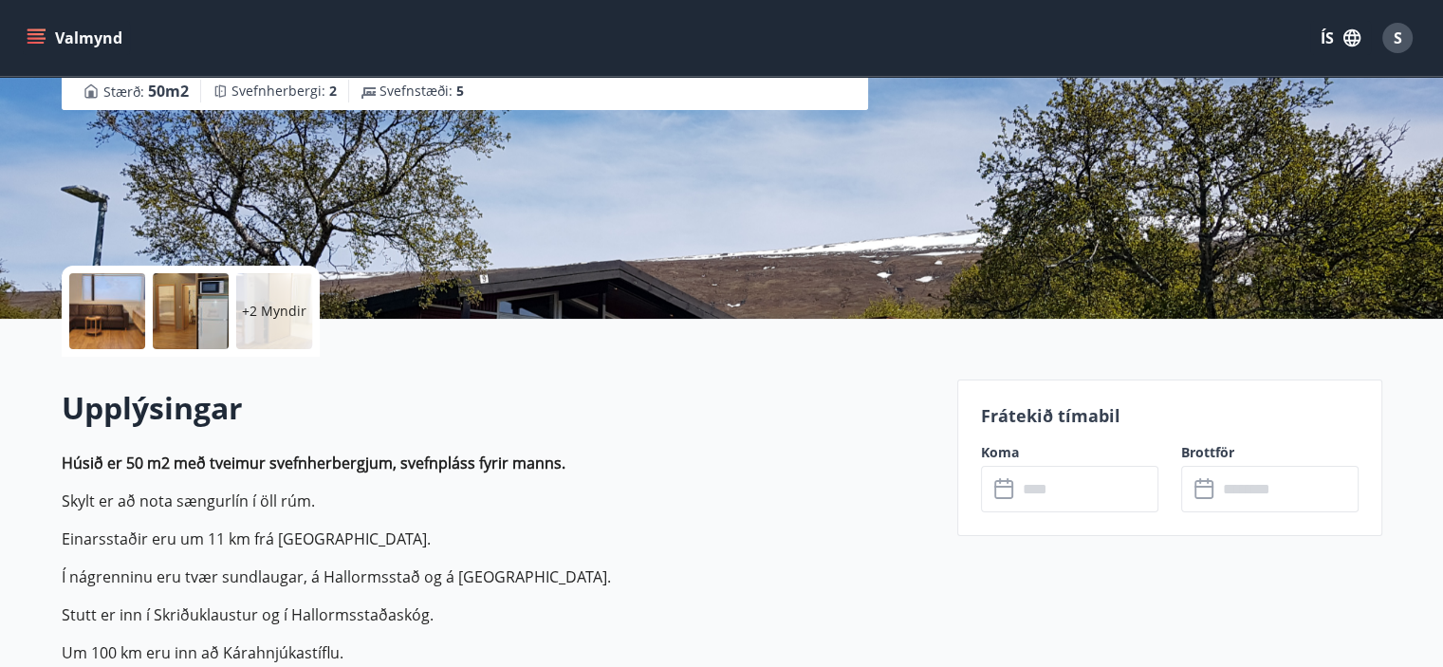
scroll to position [285, 0]
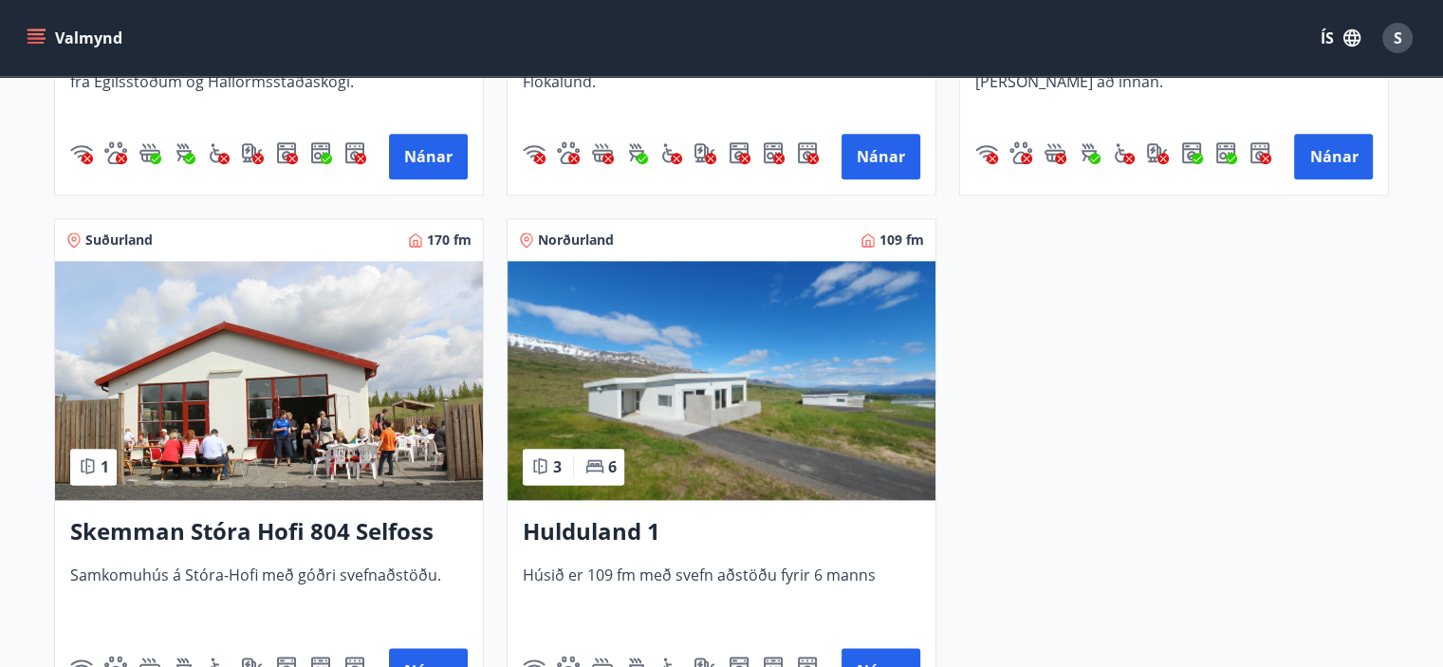
scroll to position [2277, 0]
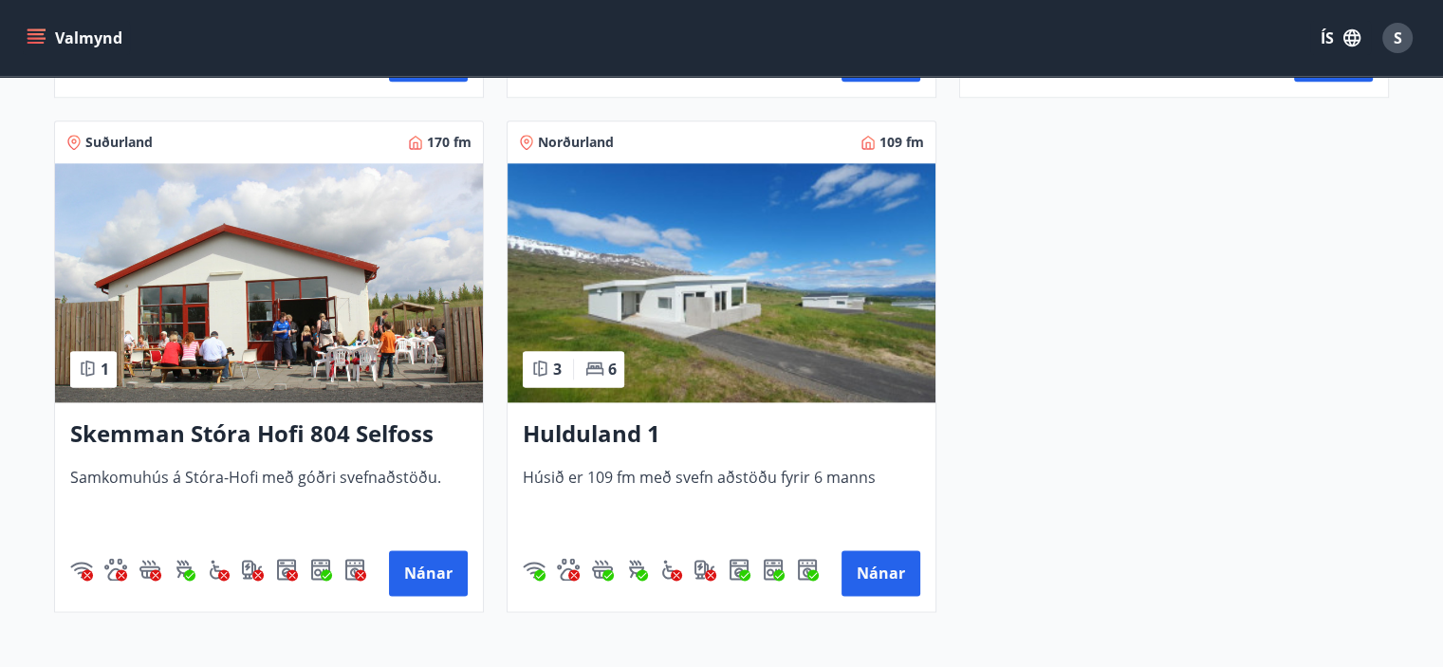
click at [771, 313] on img at bounding box center [722, 282] width 428 height 239
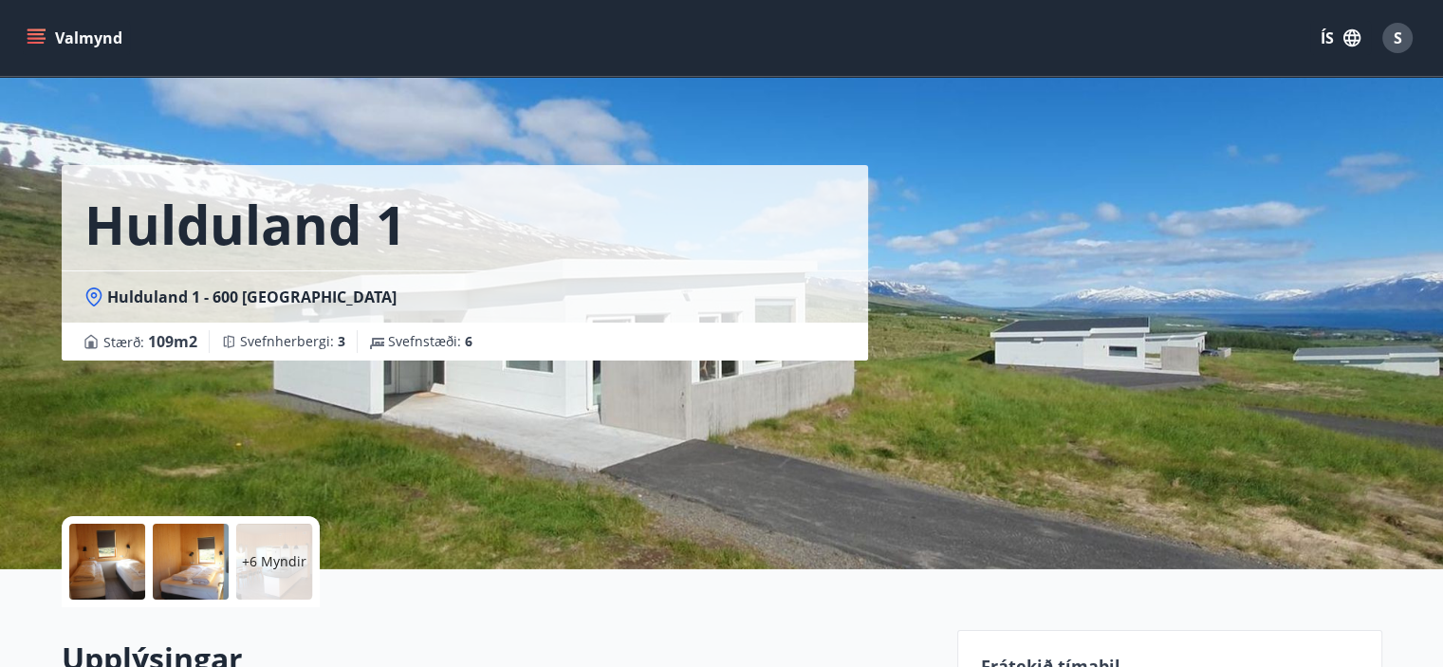
click at [125, 568] on div at bounding box center [107, 562] width 76 height 76
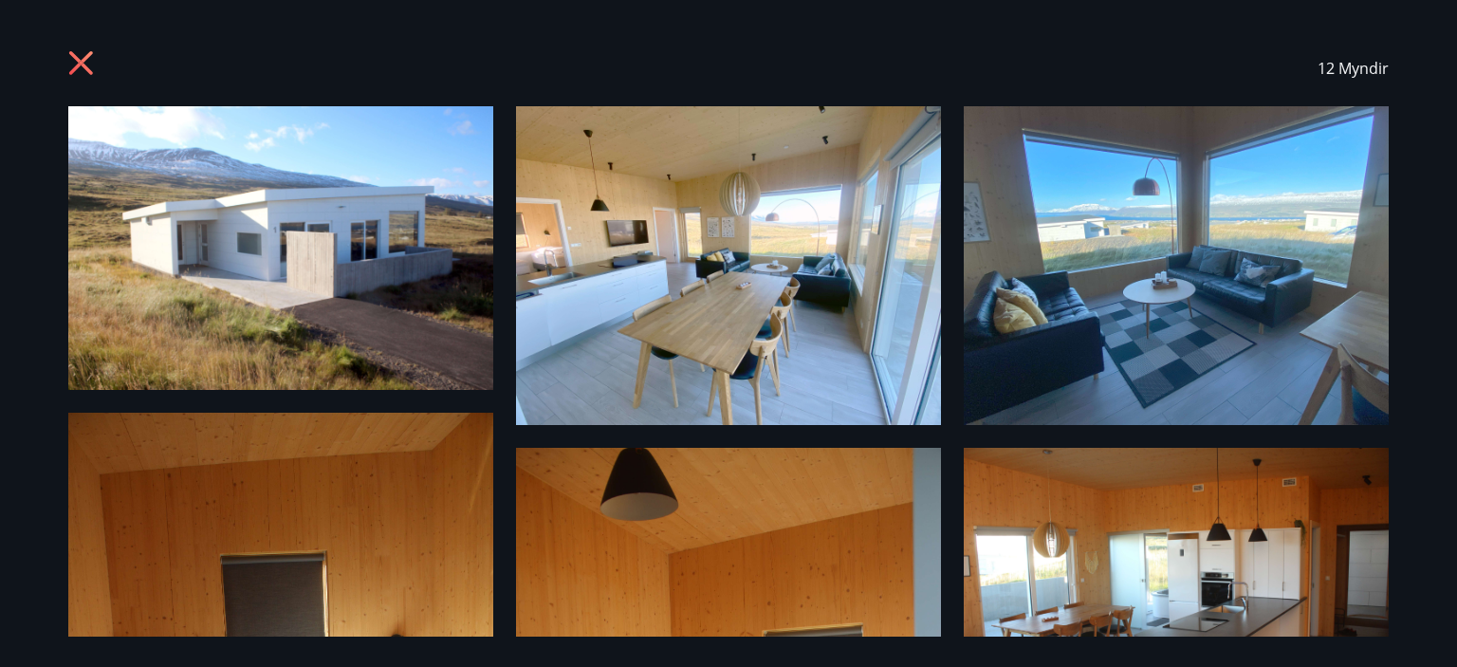
click at [65, 59] on div "12 Myndir" at bounding box center [729, 68] width 1366 height 76
click at [78, 60] on icon at bounding box center [81, 63] width 24 height 24
